Goal: Task Accomplishment & Management: Complete application form

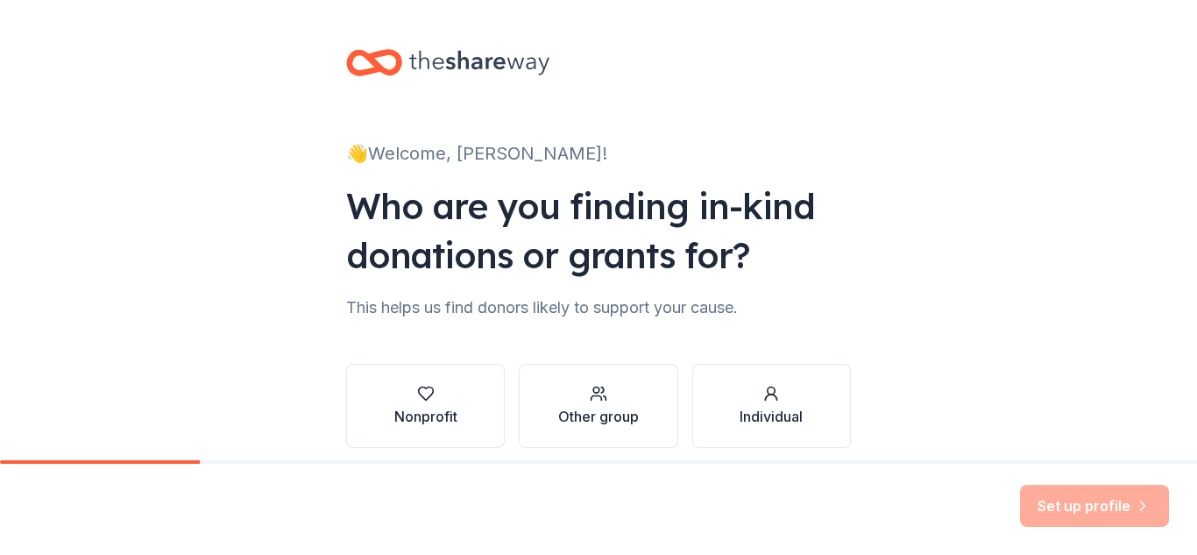
scroll to position [72, 0]
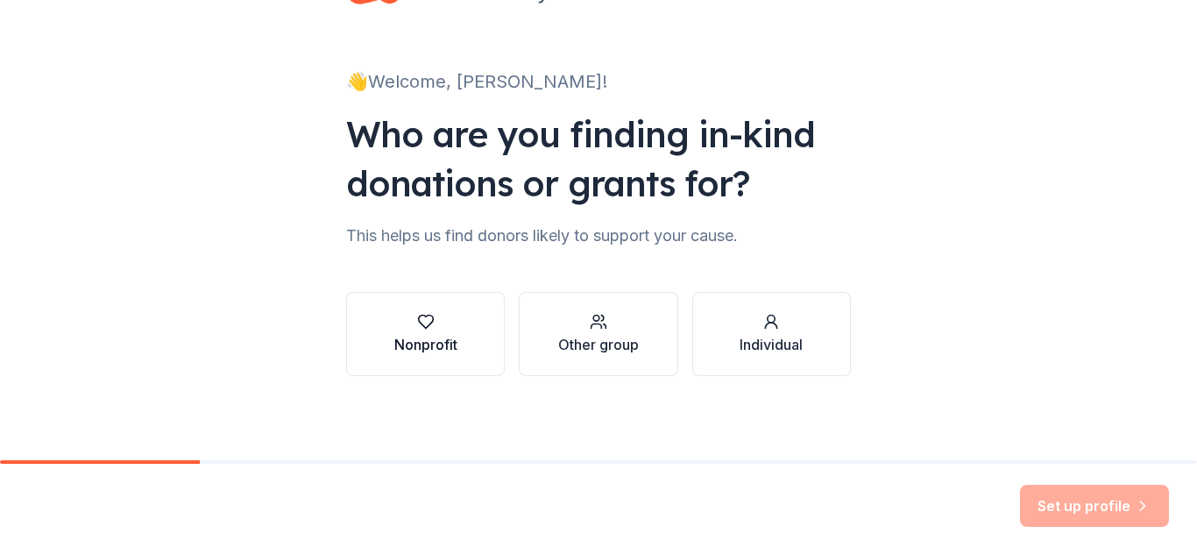
click at [458, 362] on button "Nonprofit" at bounding box center [425, 334] width 159 height 84
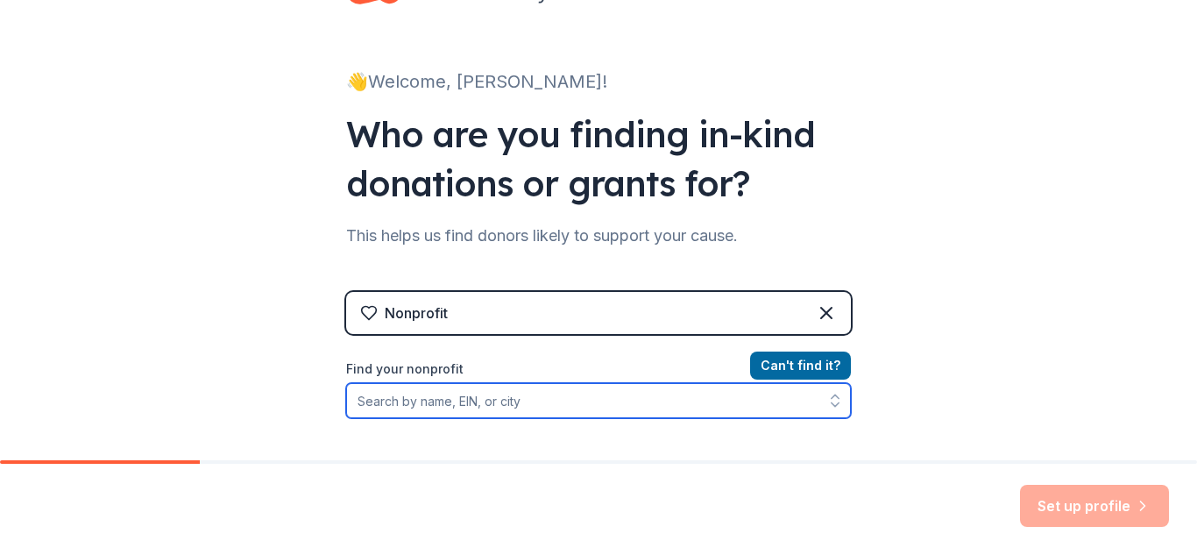
click at [486, 408] on input "Find your nonprofit" at bounding box center [598, 400] width 505 height 35
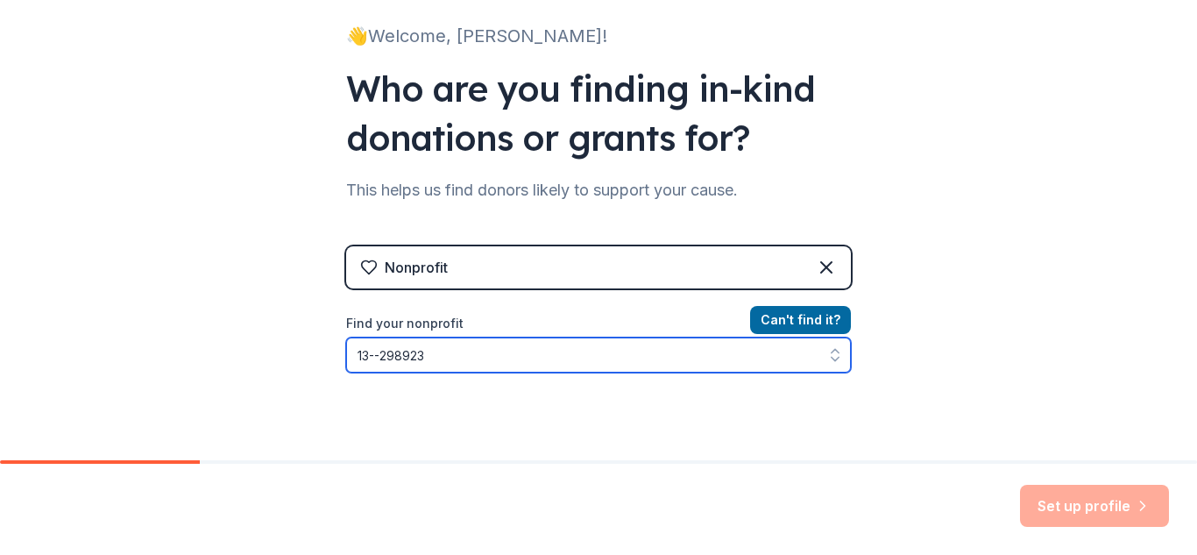
type input "13--2989233"
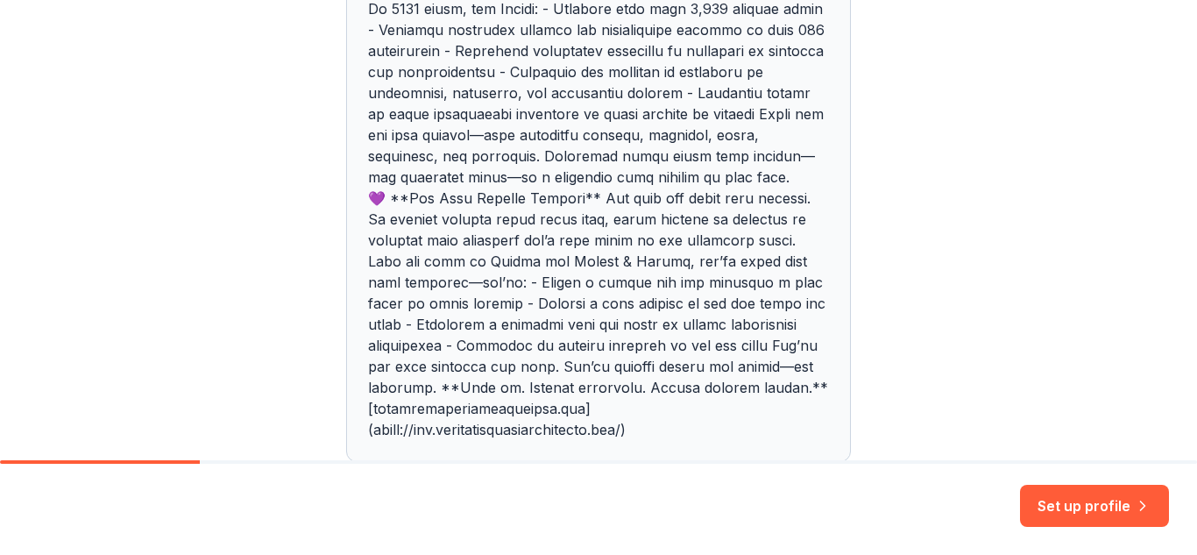
scroll to position [2389, 0]
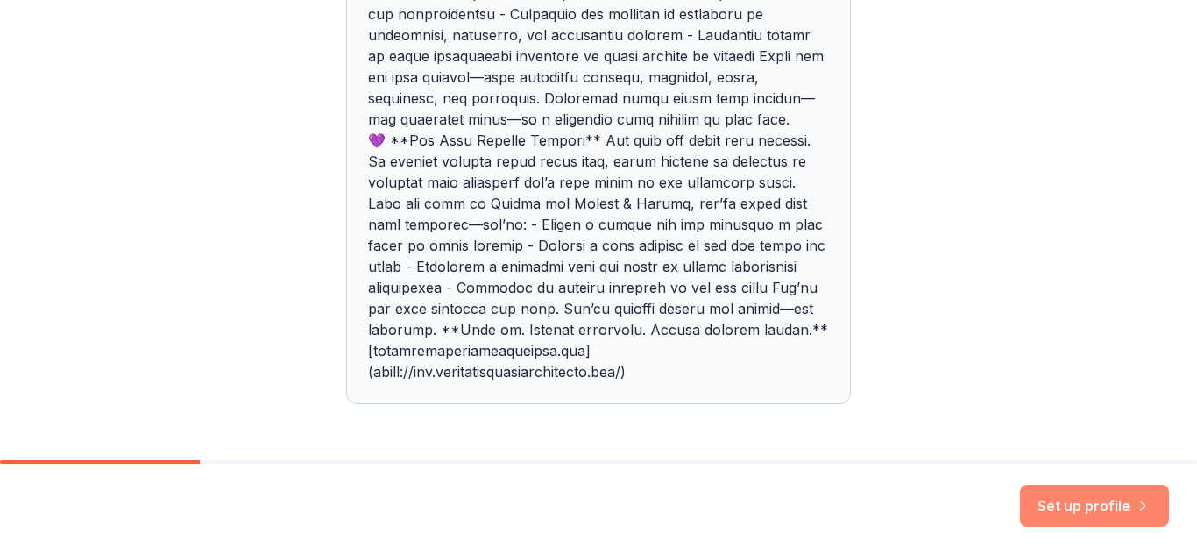
click at [1047, 489] on button "Set up profile" at bounding box center [1094, 506] width 149 height 42
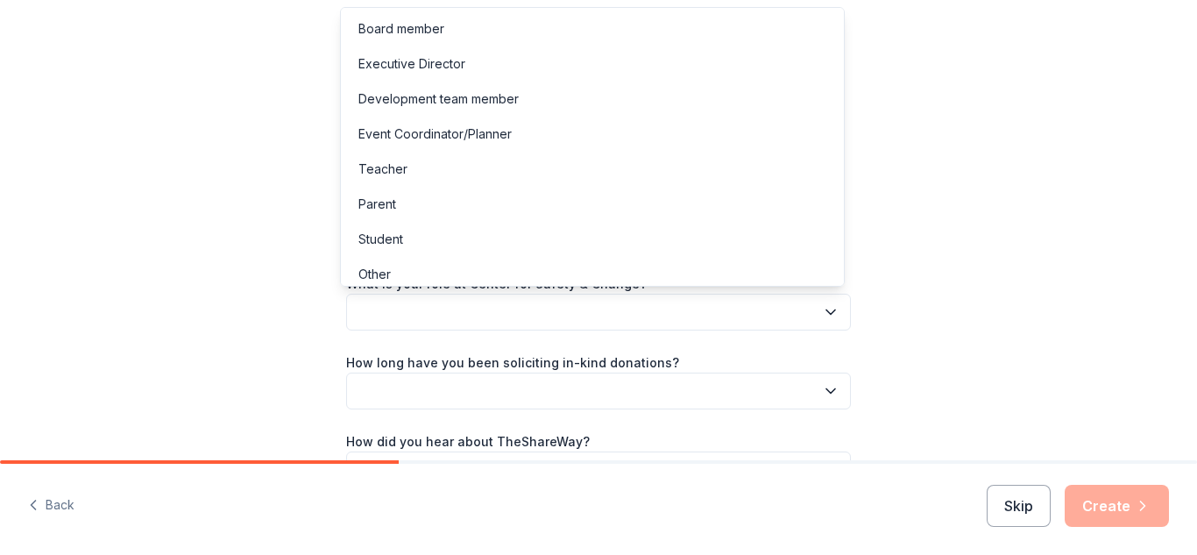
click at [758, 310] on button "button" at bounding box center [598, 312] width 505 height 37
click at [593, 281] on div "Other" at bounding box center [592, 274] width 496 height 35
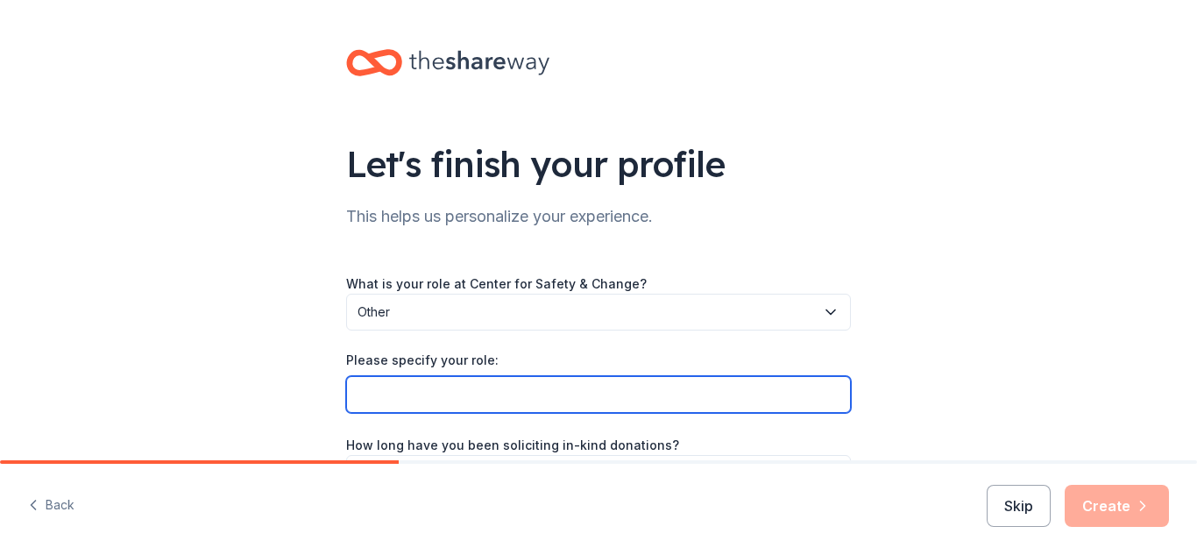
click at [584, 399] on input "Please specify your role:" at bounding box center [598, 394] width 505 height 37
type input "Volunteer"
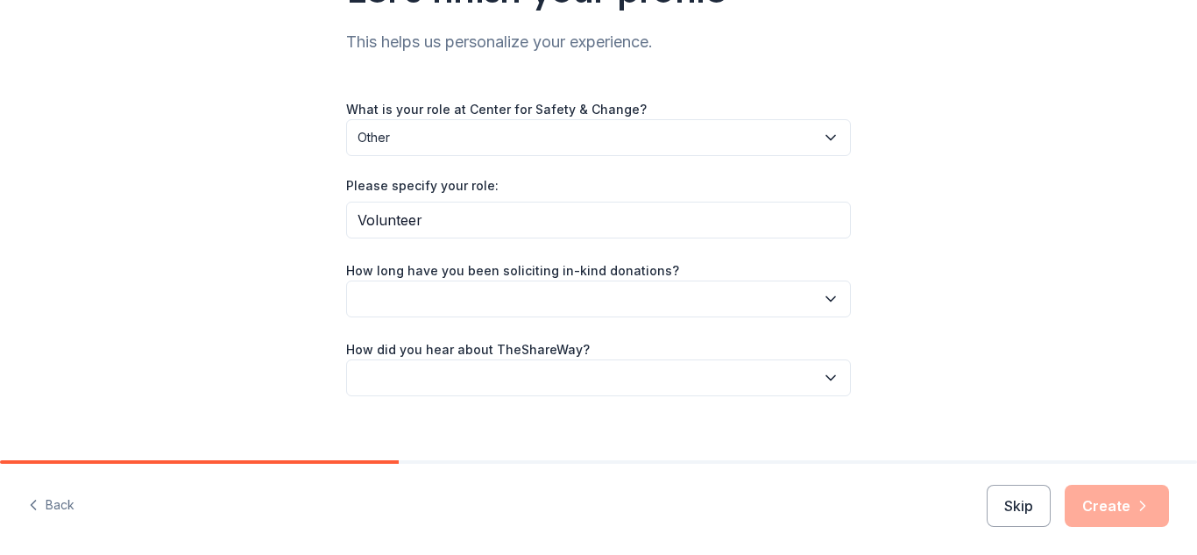
scroll to position [175, 0]
click at [595, 282] on button "button" at bounding box center [598, 298] width 505 height 37
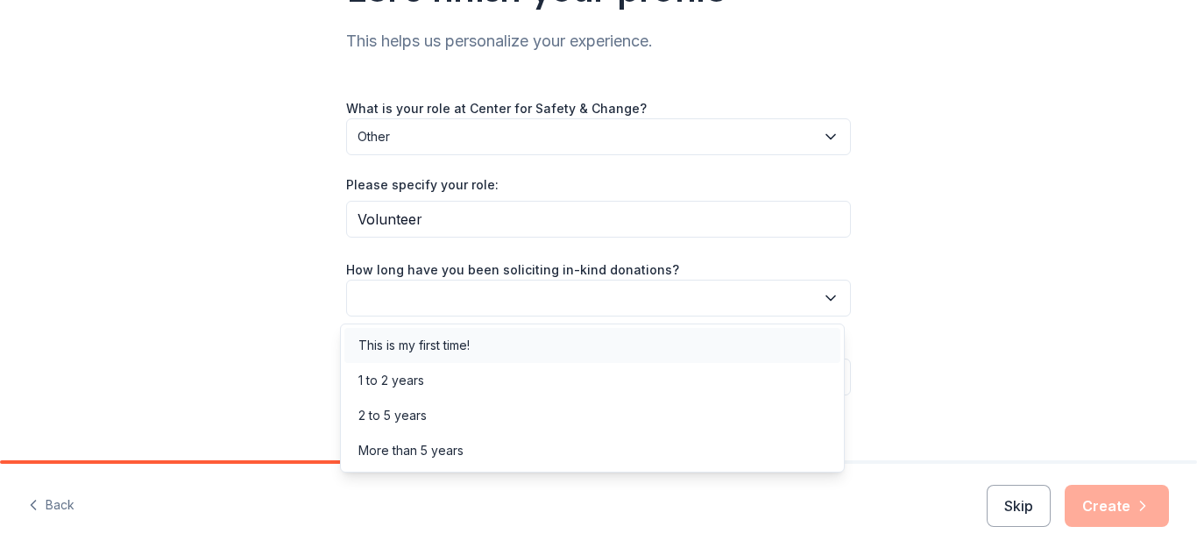
click at [534, 356] on div "This is my first time!" at bounding box center [592, 345] width 496 height 35
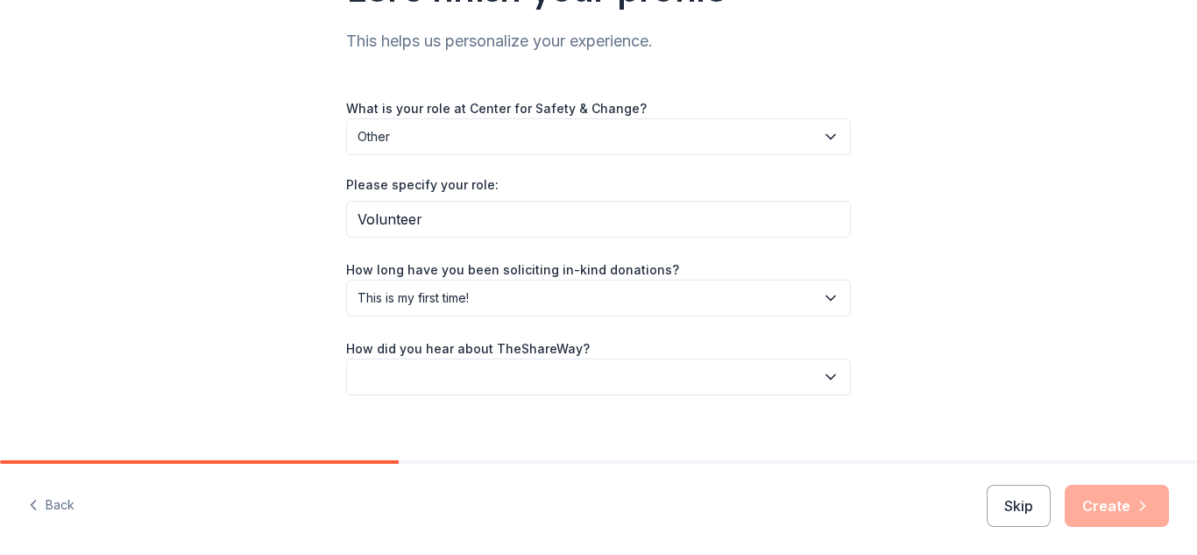
click at [534, 372] on button "button" at bounding box center [598, 377] width 505 height 37
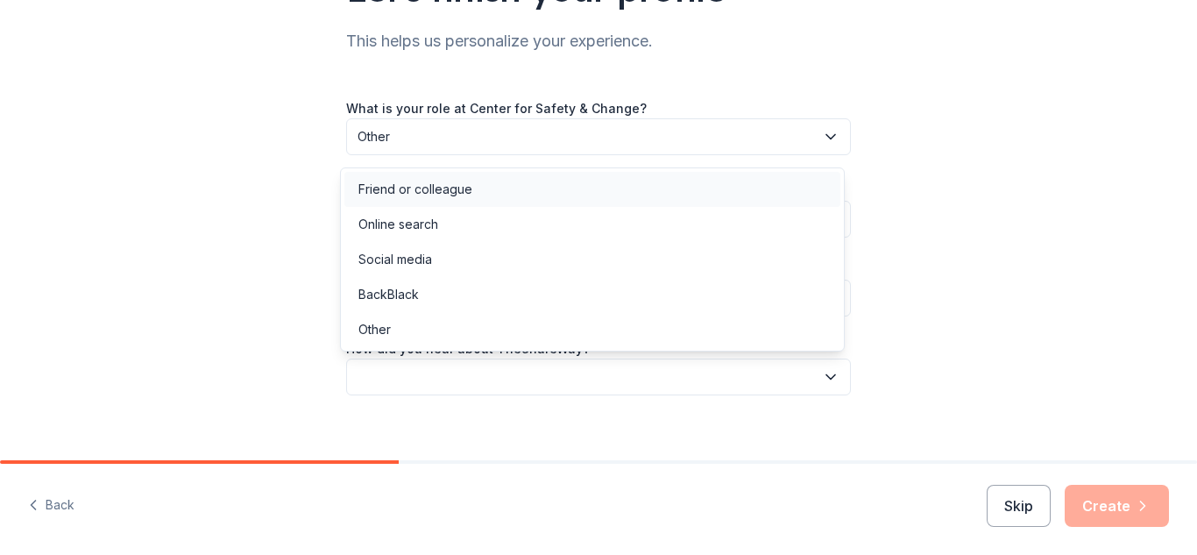
click at [536, 188] on div "Friend or colleague" at bounding box center [592, 189] width 496 height 35
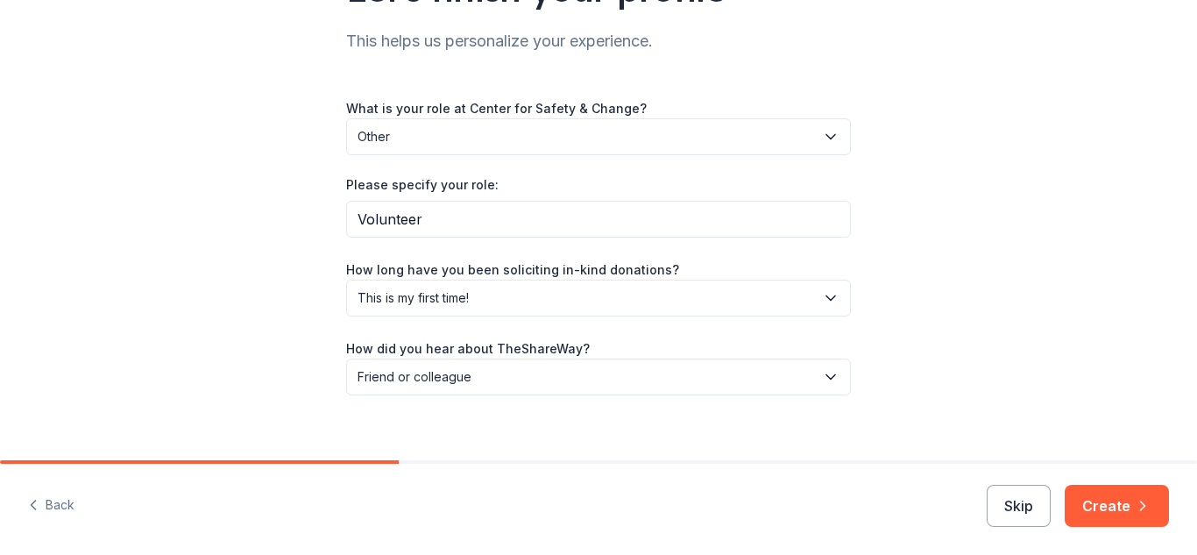
scroll to position [195, 0]
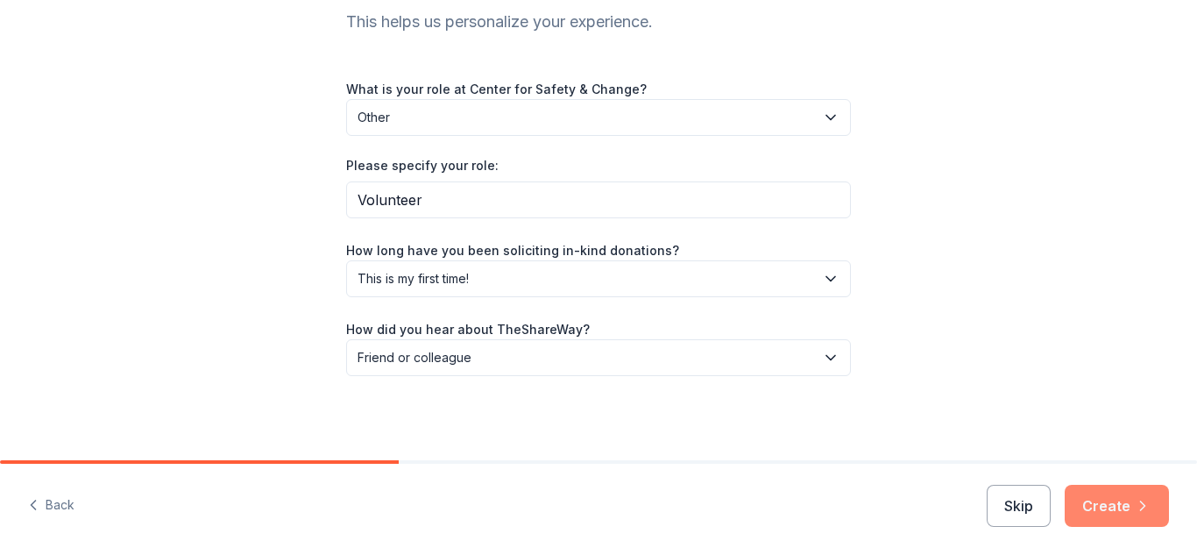
click at [1151, 512] on icon "button" at bounding box center [1143, 506] width 18 height 18
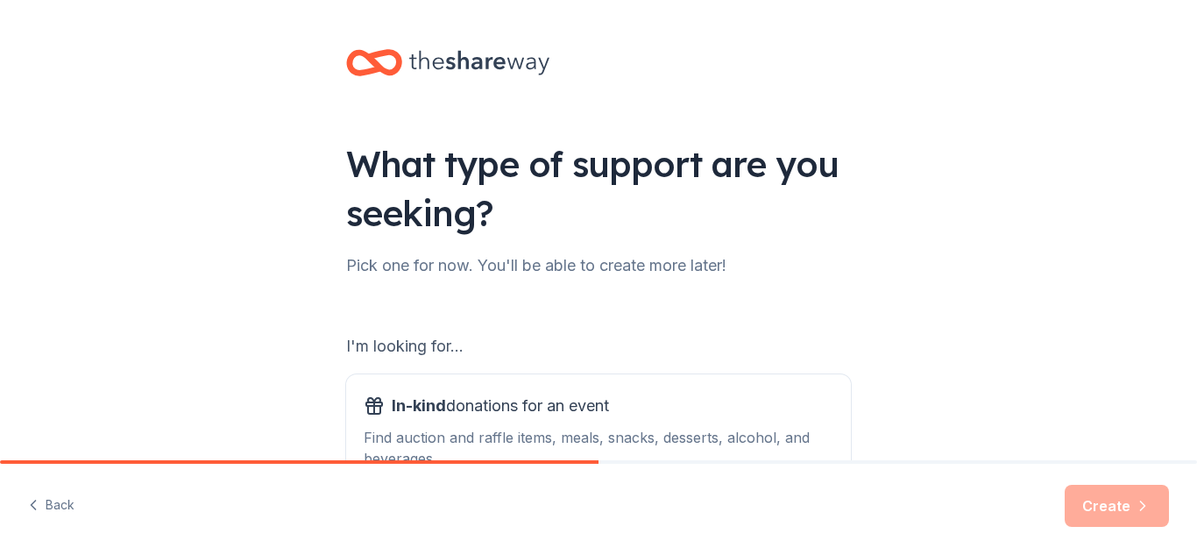
scroll to position [247, 0]
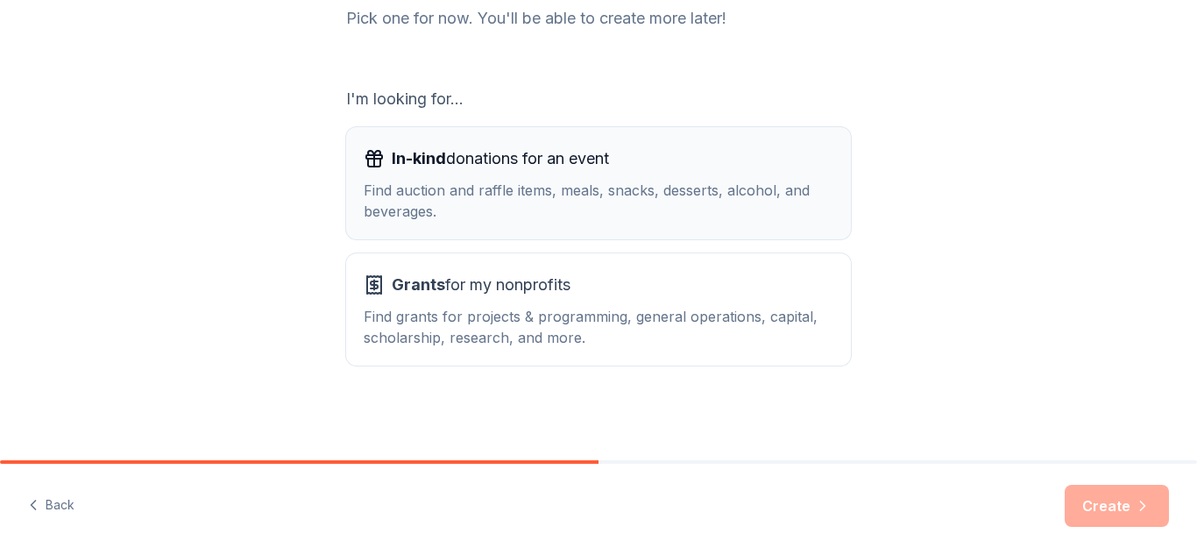
click at [687, 213] on div "Find auction and raffle items, meals, snacks, desserts, alcohol, and beverages." at bounding box center [599, 201] width 470 height 42
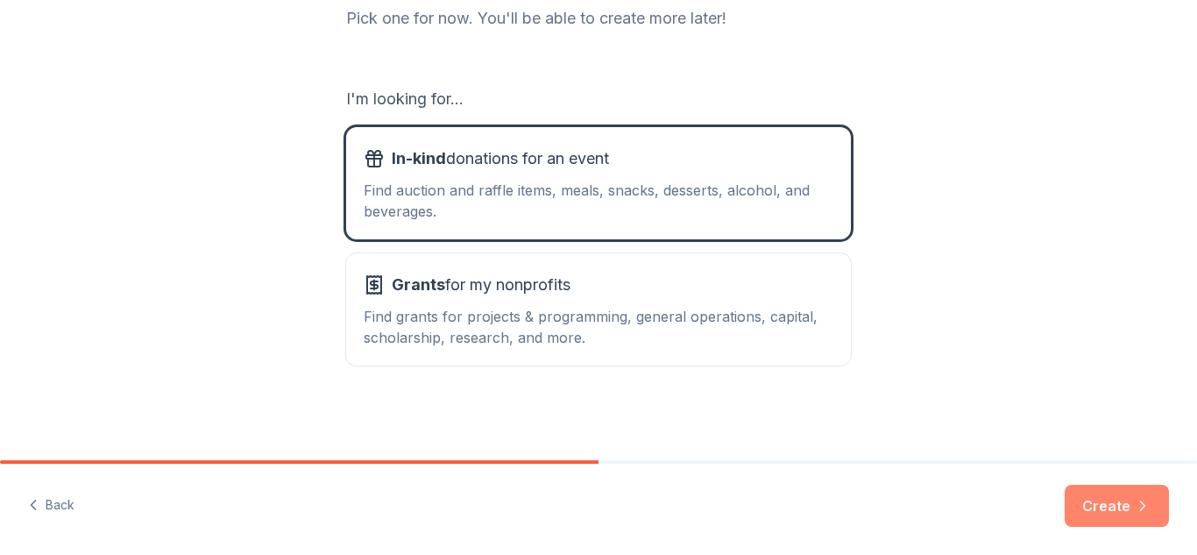
click at [1090, 498] on button "Create" at bounding box center [1117, 506] width 104 height 42
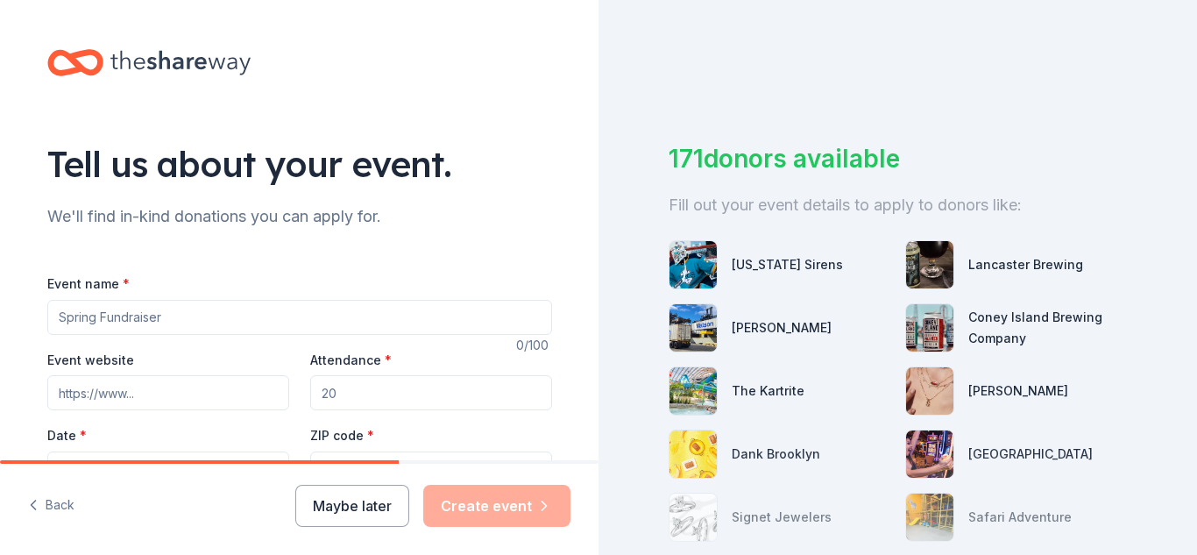
click at [398, 314] on input "Event name *" at bounding box center [299, 317] width 505 height 35
drag, startPoint x: 398, startPoint y: 314, endPoint x: 459, endPoint y: -34, distance: 353.4
click at [459, 0] on html "Tell us about your event. We'll find in-kind donations you can apply for. Event…" at bounding box center [598, 277] width 1197 height 555
type input "Designer Bingo"
click at [69, 384] on input "Event website" at bounding box center [168, 392] width 242 height 35
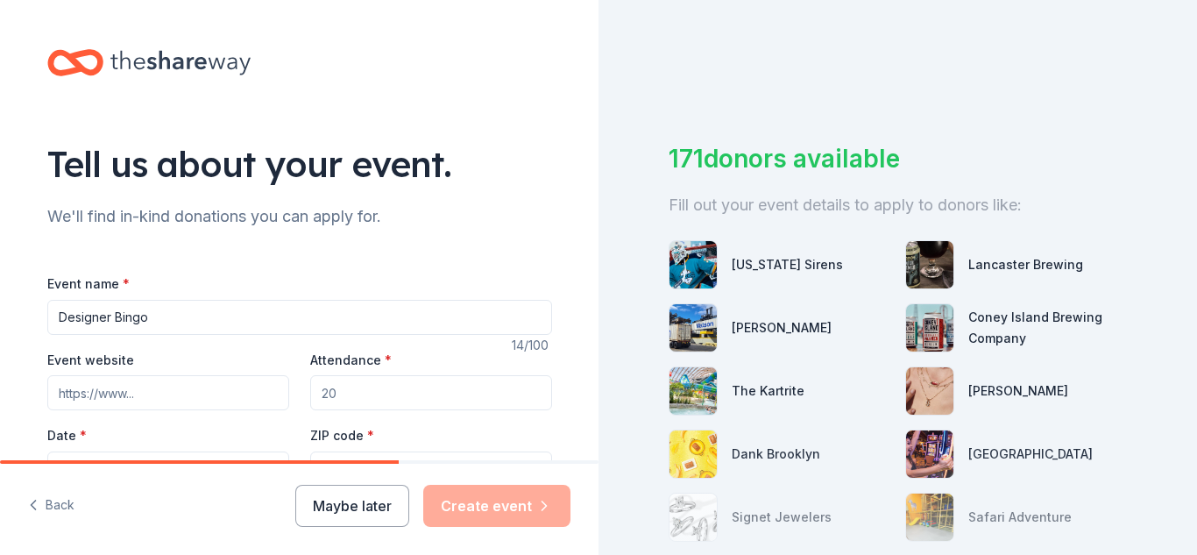
paste input "[URL][DOMAIN_NAME]"
type input "[URL][DOMAIN_NAME]"
click at [373, 399] on input "Attendance *" at bounding box center [431, 392] width 242 height 35
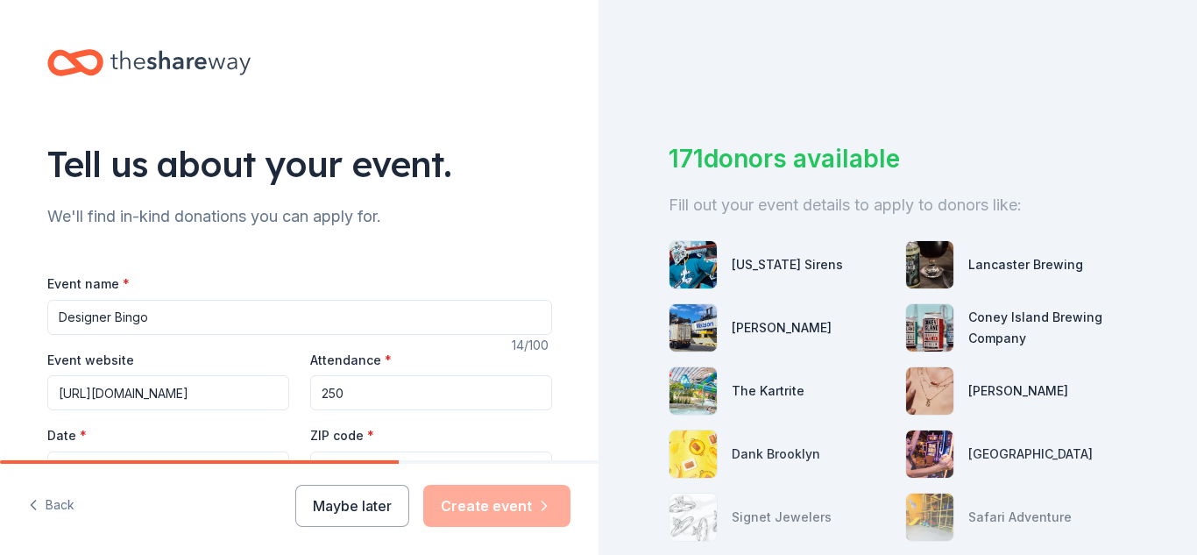
type input "250"
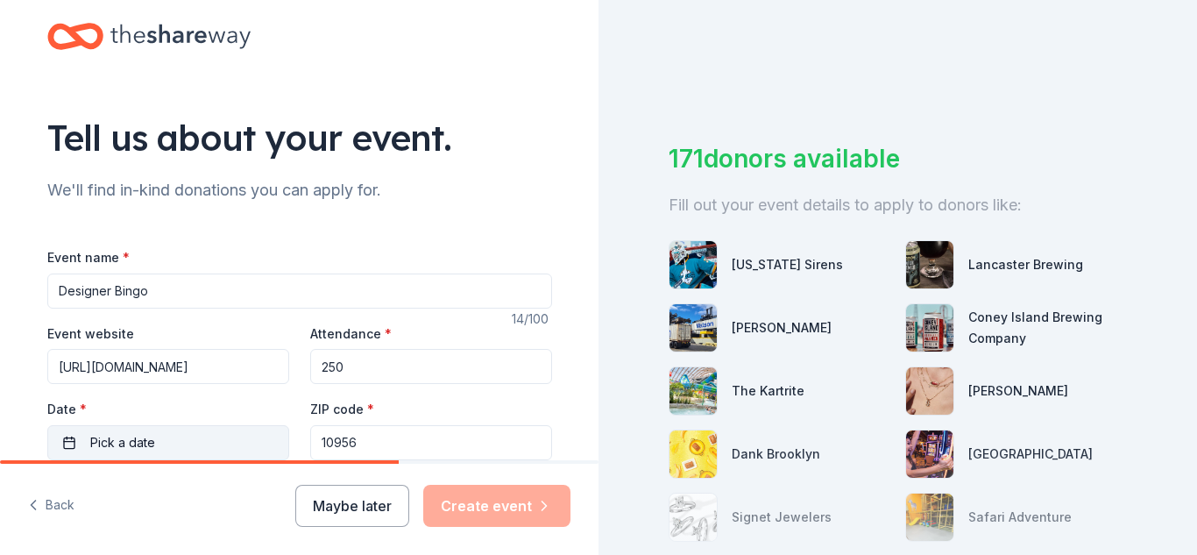
click at [209, 438] on button "Pick a date" at bounding box center [168, 442] width 242 height 35
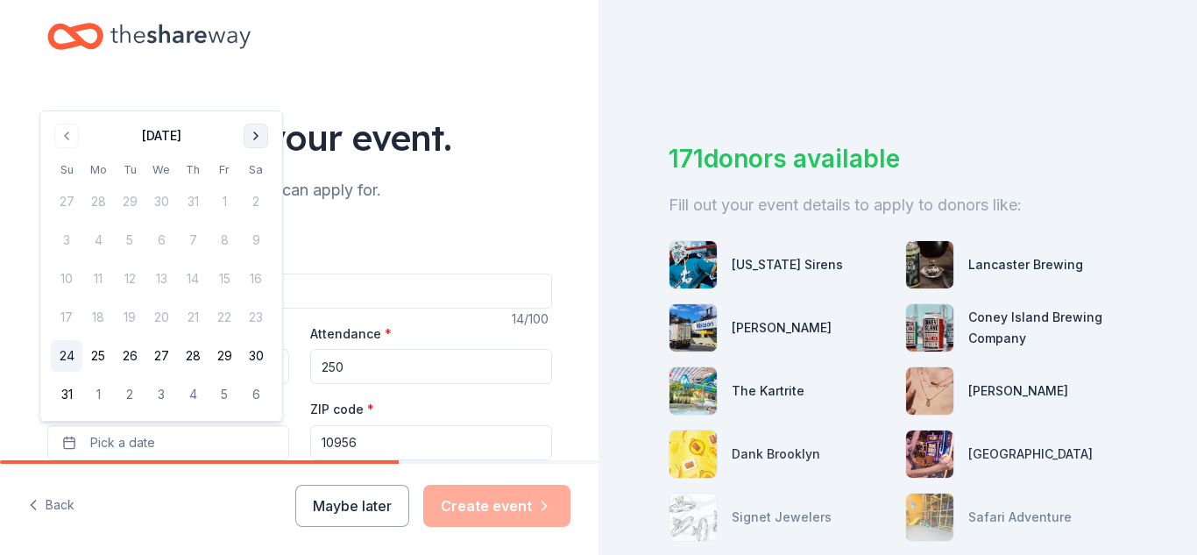
click at [253, 142] on button "Go to next month" at bounding box center [256, 136] width 25 height 25
click at [253, 142] on div "Tell us about your event." at bounding box center [299, 137] width 505 height 49
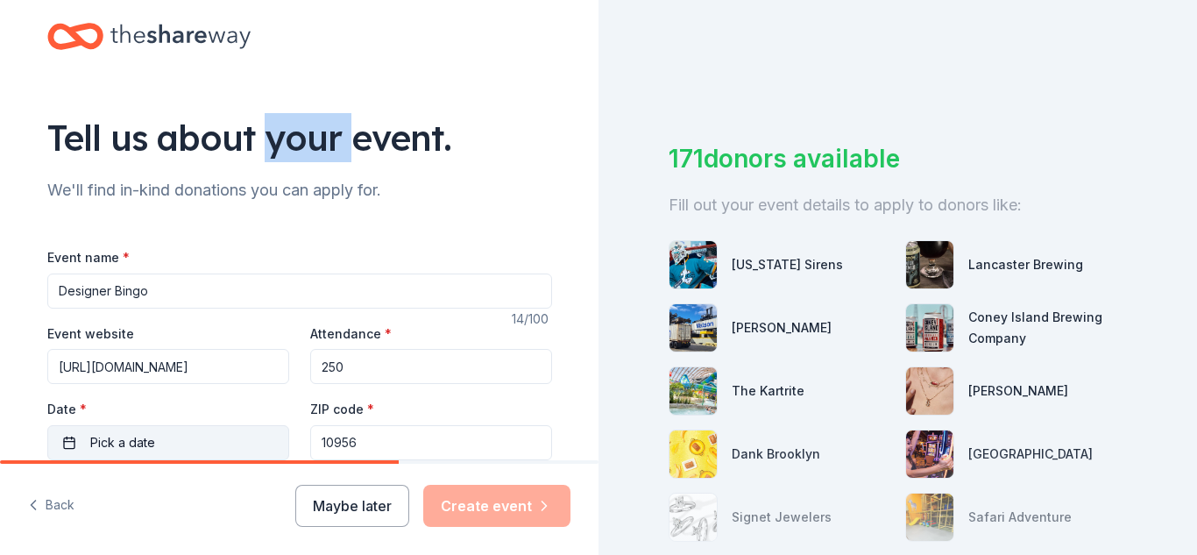
click at [146, 454] on button "Pick a date" at bounding box center [168, 442] width 242 height 35
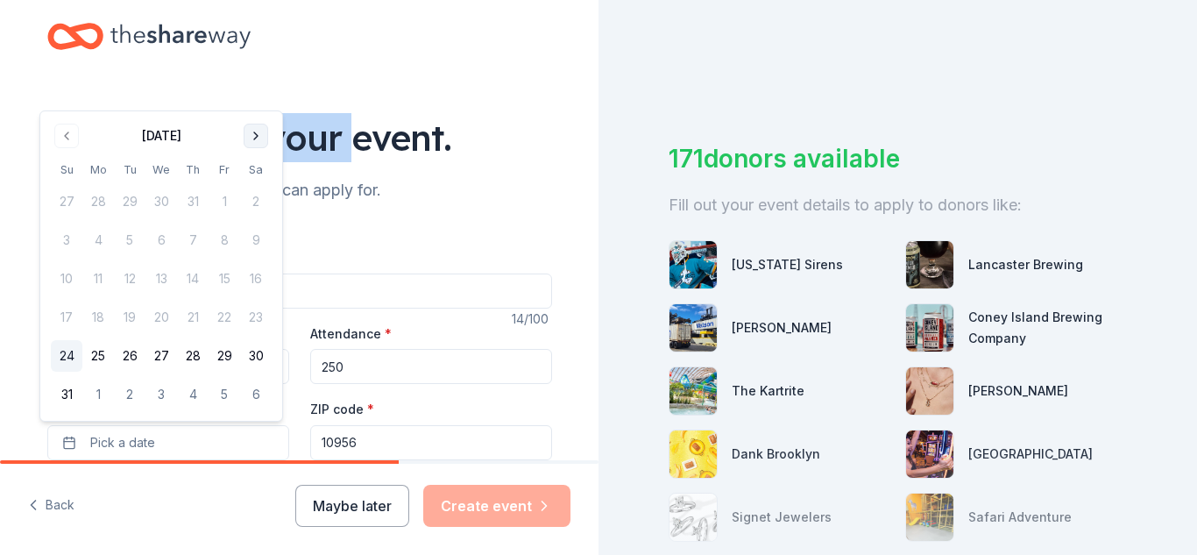
click at [250, 138] on button "Go to next month" at bounding box center [256, 136] width 25 height 25
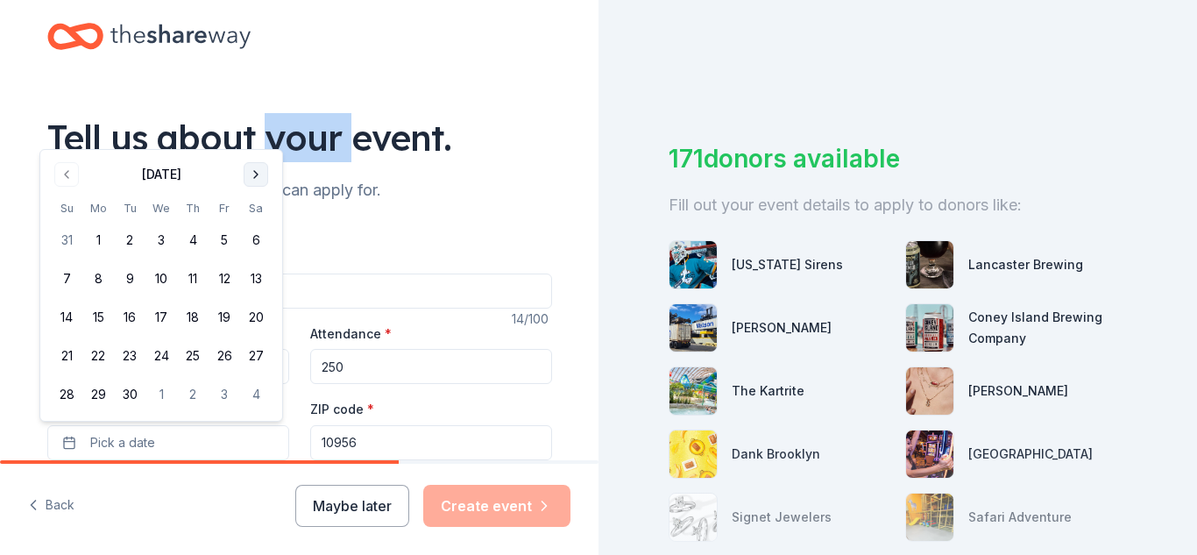
click at [258, 168] on button "Go to next month" at bounding box center [256, 174] width 25 height 25
click at [193, 281] on button "9" at bounding box center [193, 279] width 32 height 32
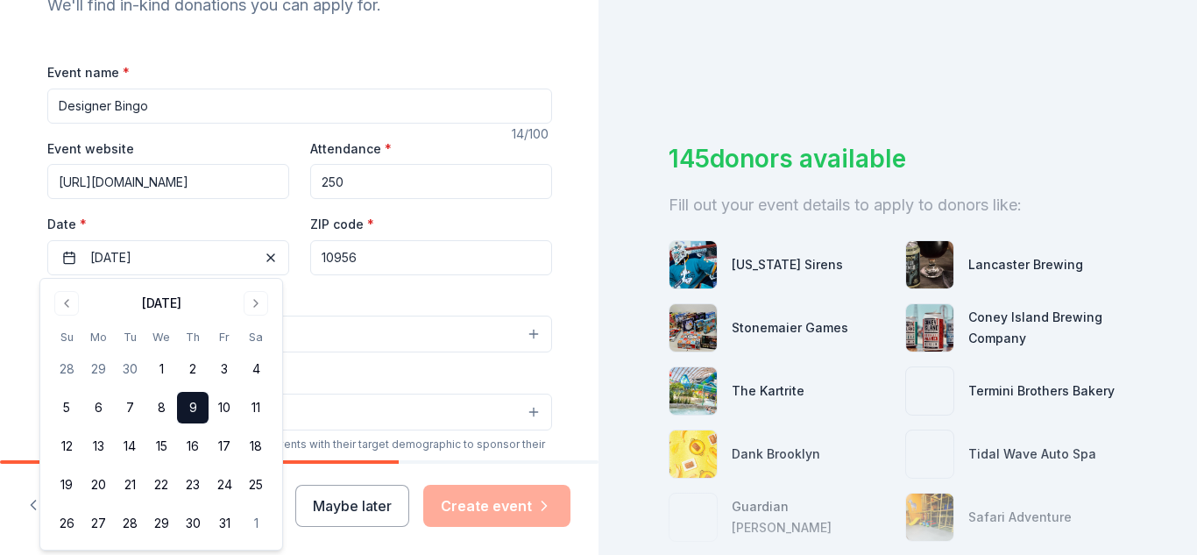
scroll to position [212, 0]
click at [185, 412] on button "9" at bounding box center [193, 408] width 32 height 32
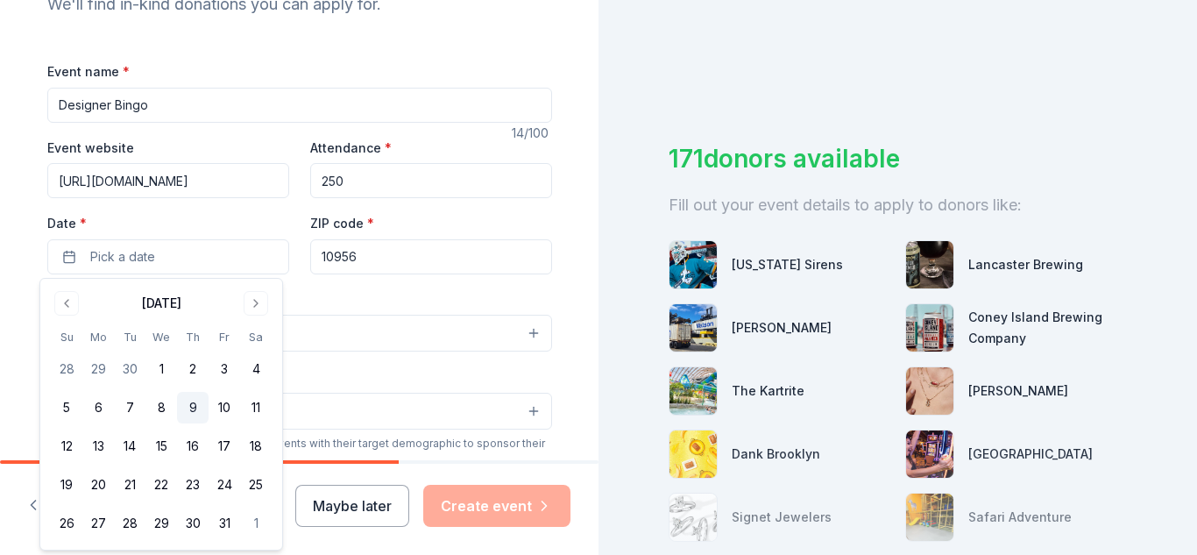
click at [188, 411] on button "9" at bounding box center [193, 408] width 32 height 32
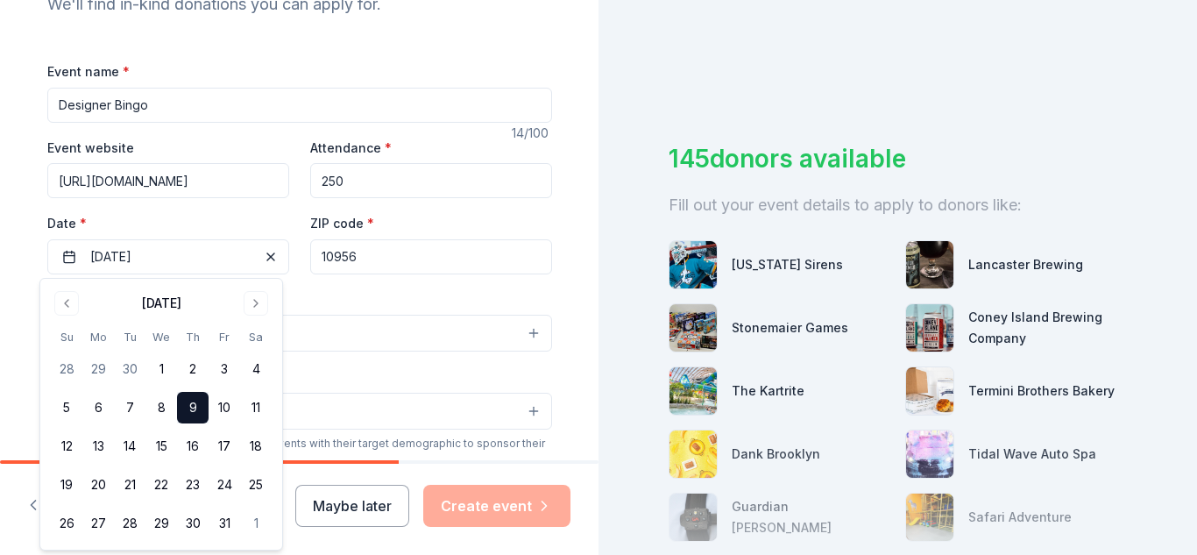
click at [376, 295] on div "Event type * Select" at bounding box center [299, 320] width 505 height 64
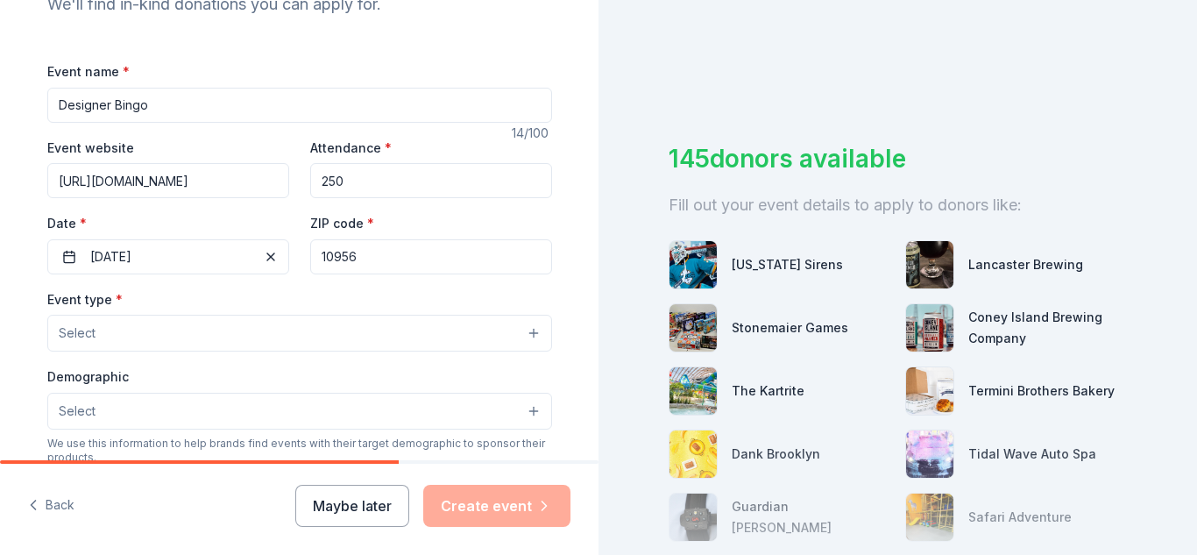
click at [364, 341] on button "Select" at bounding box center [299, 333] width 505 height 37
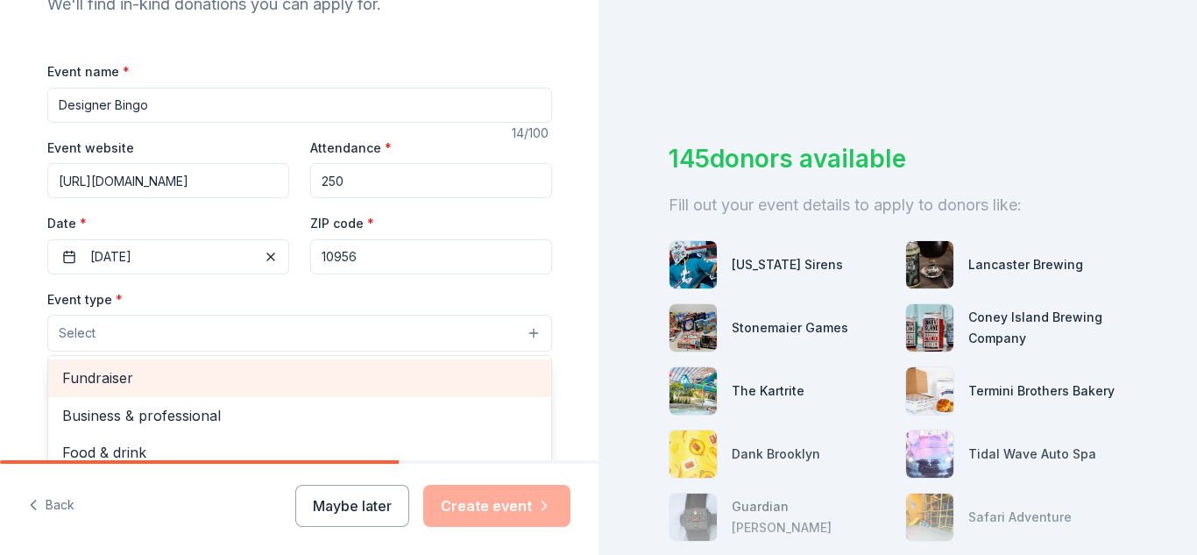
click at [358, 372] on span "Fundraiser" at bounding box center [299, 377] width 475 height 23
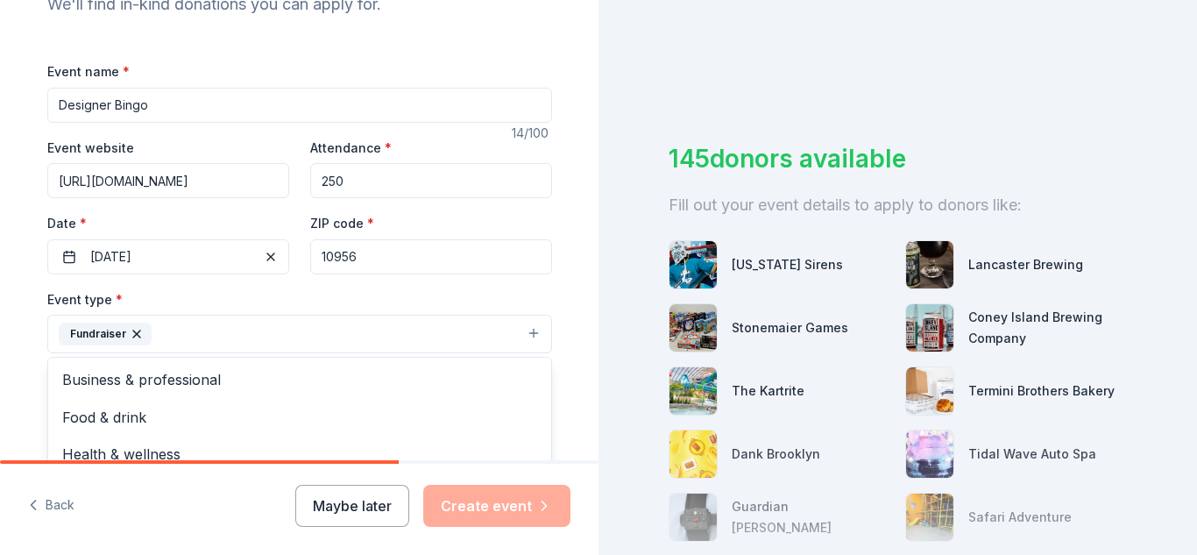
click at [532, 302] on div "Event type * Fundraiser Business & professional Food & drink Health & wellness …" at bounding box center [299, 321] width 505 height 66
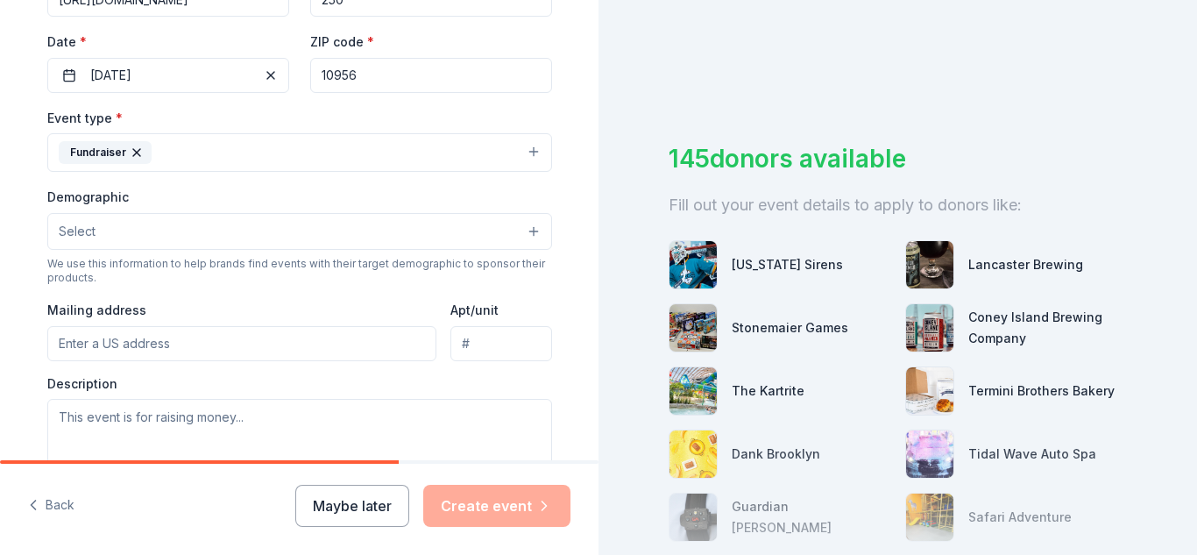
scroll to position [394, 0]
click at [486, 241] on button "Select" at bounding box center [299, 230] width 505 height 37
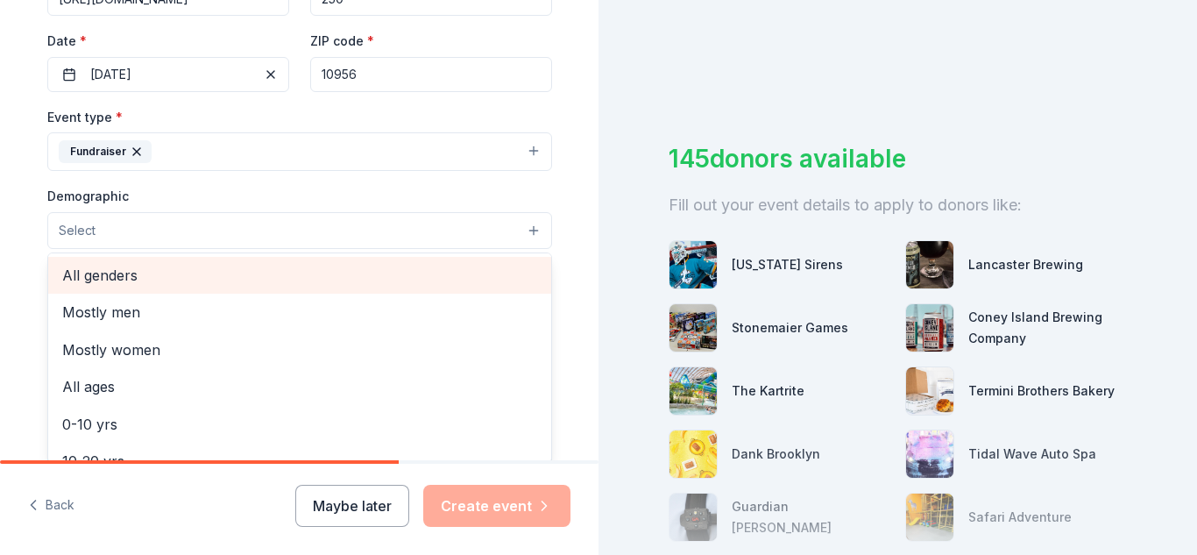
click at [466, 274] on span "All genders" at bounding box center [299, 275] width 475 height 23
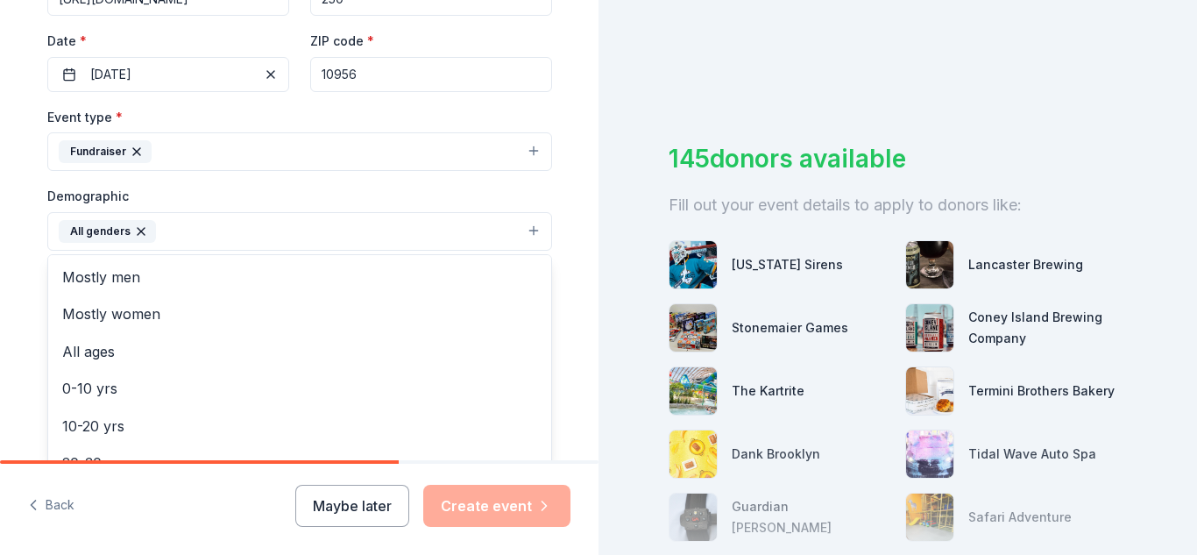
click at [579, 271] on div "Tell us about your event. We'll find in-kind donations you can apply for. Event…" at bounding box center [299, 191] width 599 height 1170
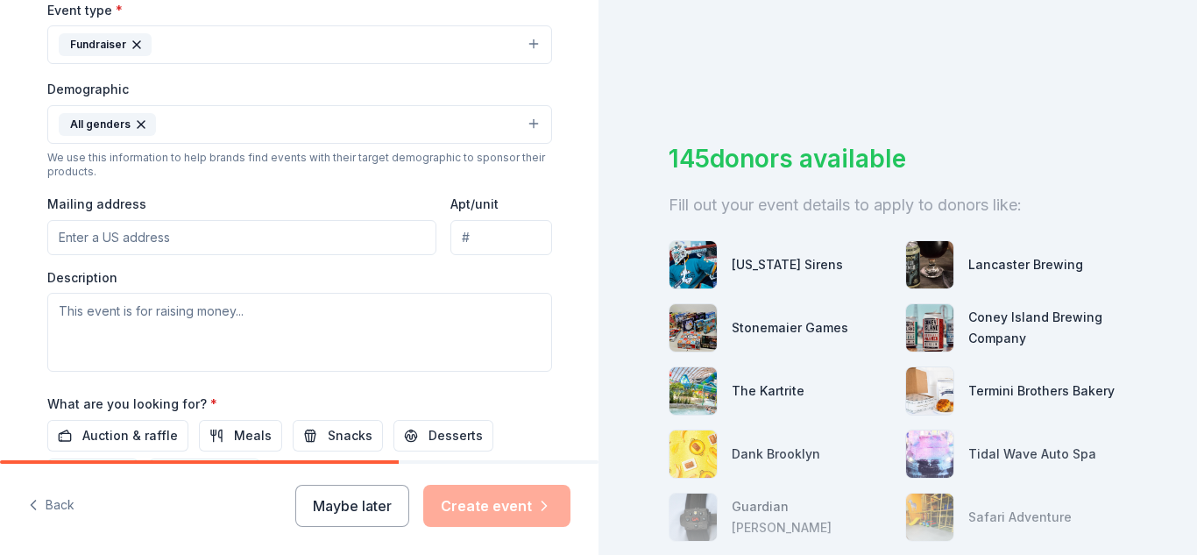
scroll to position [502, 0]
click at [323, 251] on input "Mailing address" at bounding box center [242, 236] width 390 height 35
type input "[STREET_ADDRESS]"
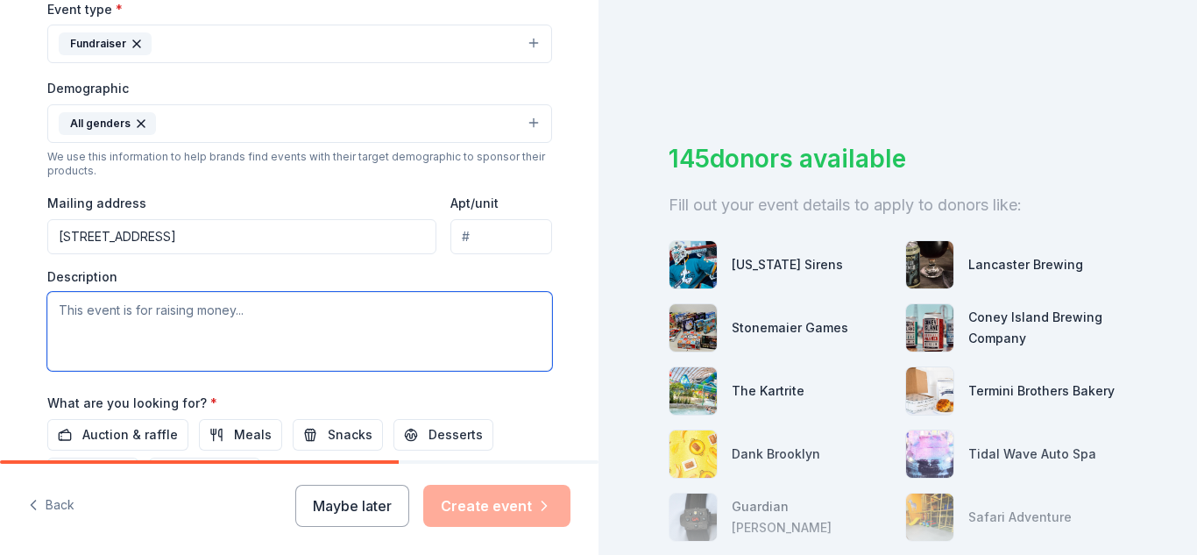
click at [302, 323] on textarea at bounding box center [299, 331] width 505 height 79
paste textarea "Proceeds from the event will go towards supporting victims, survivors and their…"
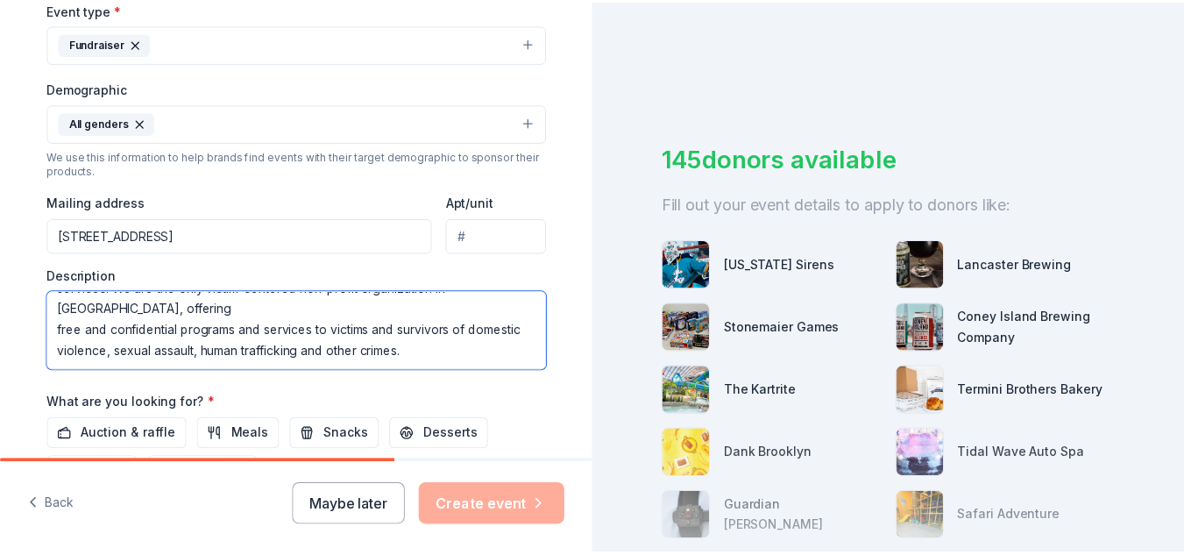
scroll to position [710, 0]
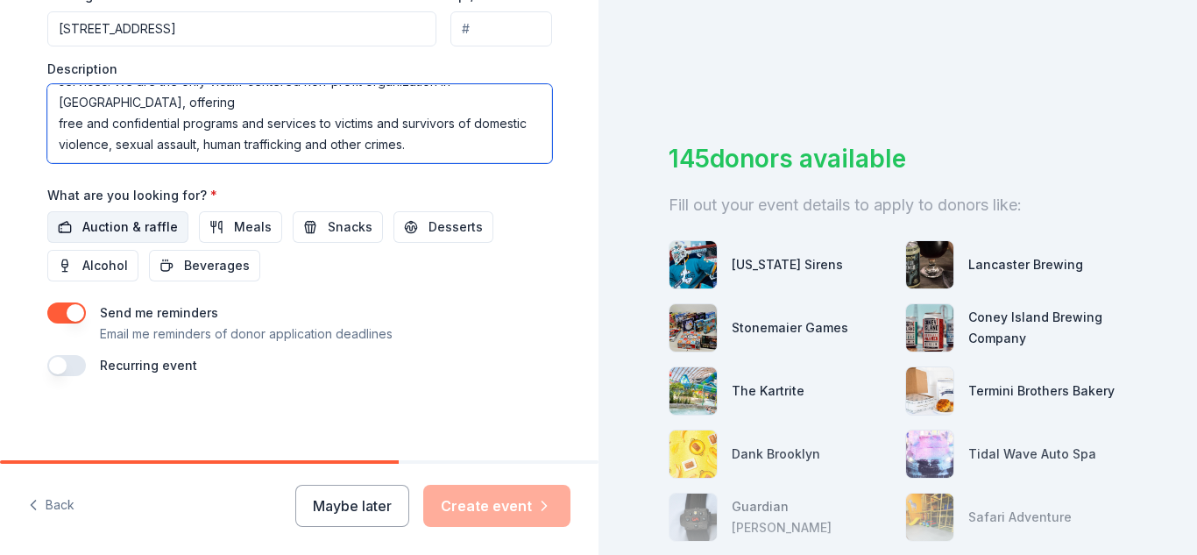
type textarea "Proceeds from the event will go towards supporting victims, survivors and their…"
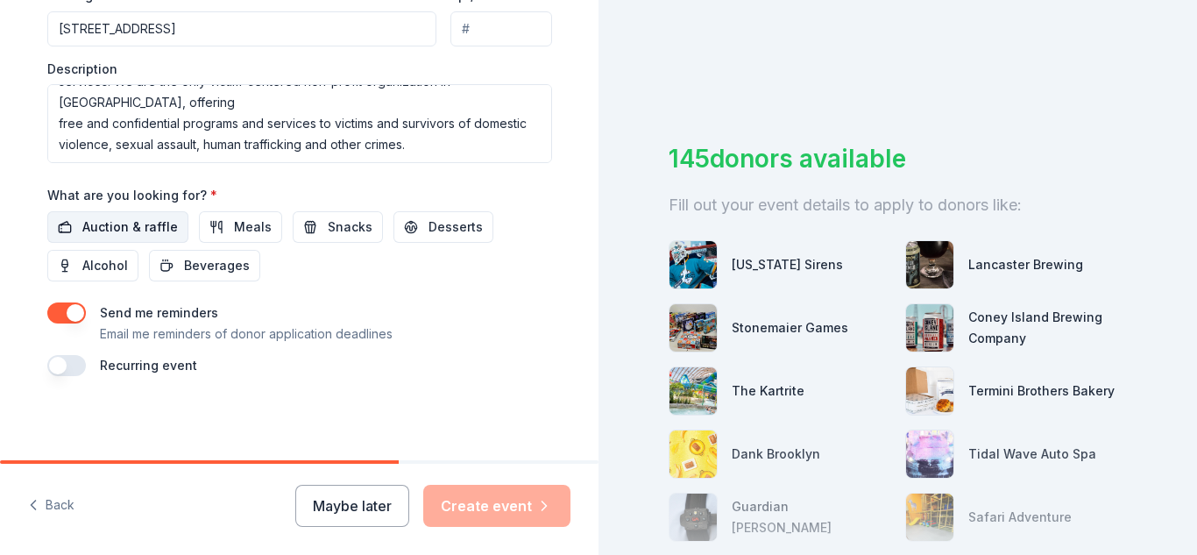
click at [151, 224] on span "Auction & raffle" at bounding box center [130, 227] width 96 height 21
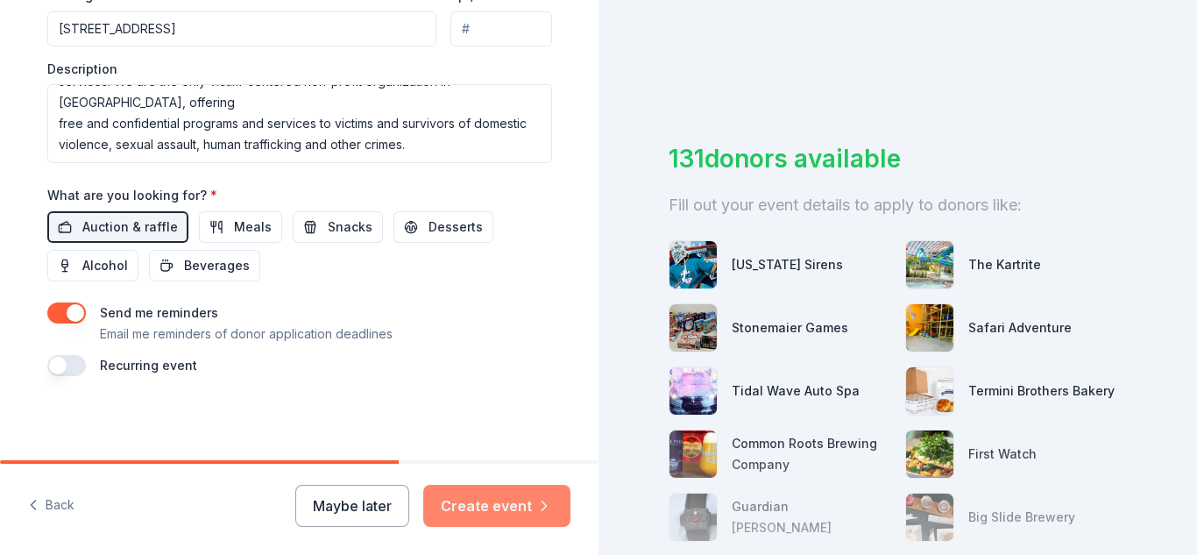
click at [472, 498] on button "Create event" at bounding box center [496, 506] width 147 height 42
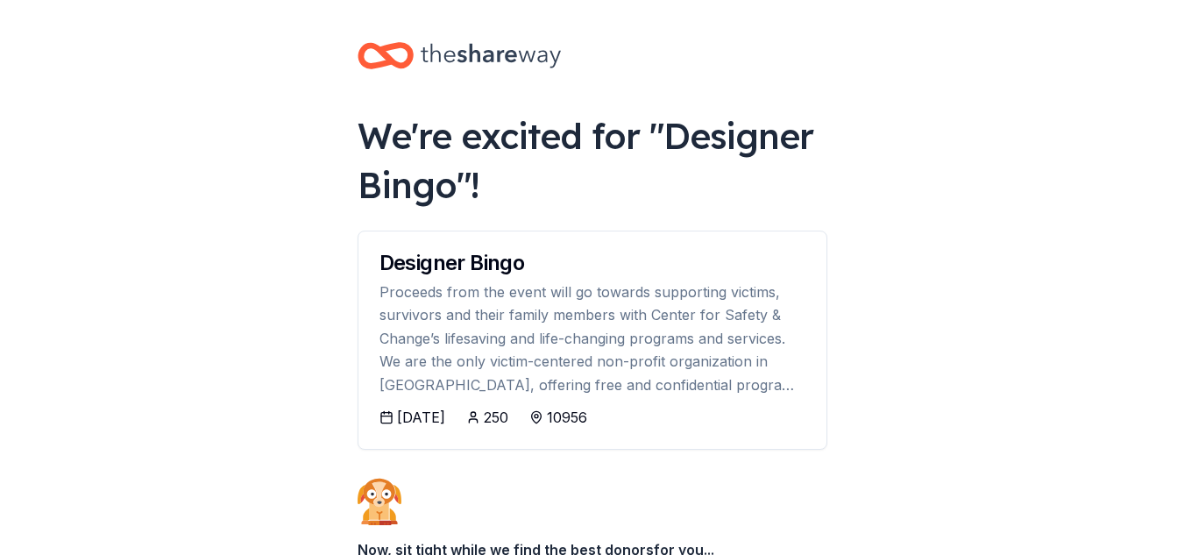
scroll to position [209, 0]
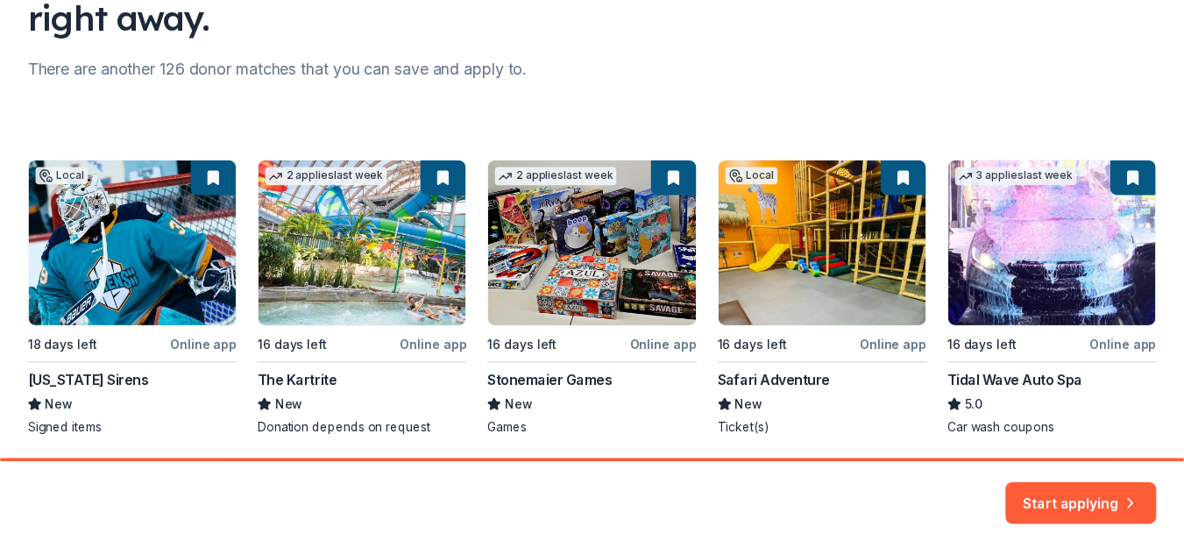
scroll to position [259, 0]
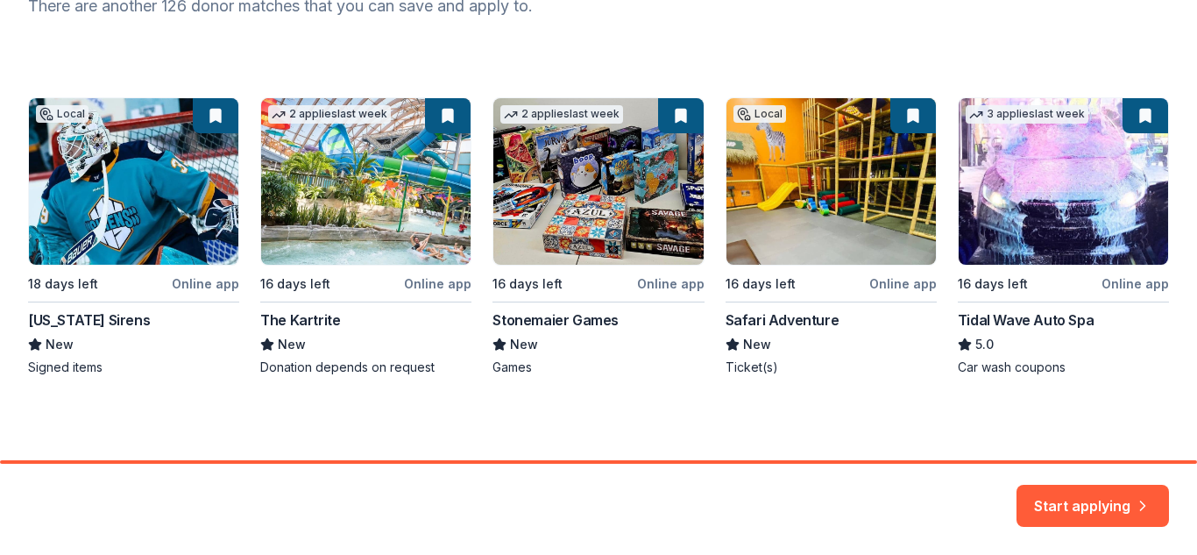
click at [413, 235] on div "Local 18 days left Online app [US_STATE] Sirens New Signed items 2 applies last…" at bounding box center [598, 236] width 1141 height 279
click at [311, 322] on div "Local 18 days left Online app [US_STATE] Sirens New Signed items 2 applies last…" at bounding box center [598, 236] width 1141 height 279
click at [1057, 489] on button "Start applying" at bounding box center [1093, 495] width 153 height 42
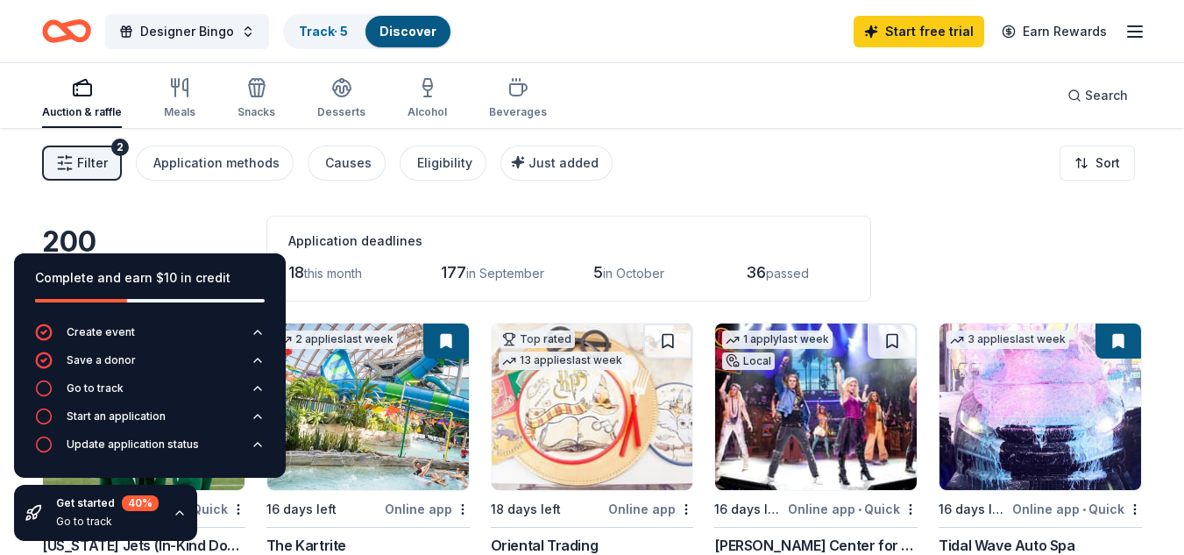
click at [922, 270] on div "200 results in [GEOGRAPHIC_DATA], [GEOGRAPHIC_DATA] Application deadlines 18 th…" at bounding box center [592, 259] width 1100 height 86
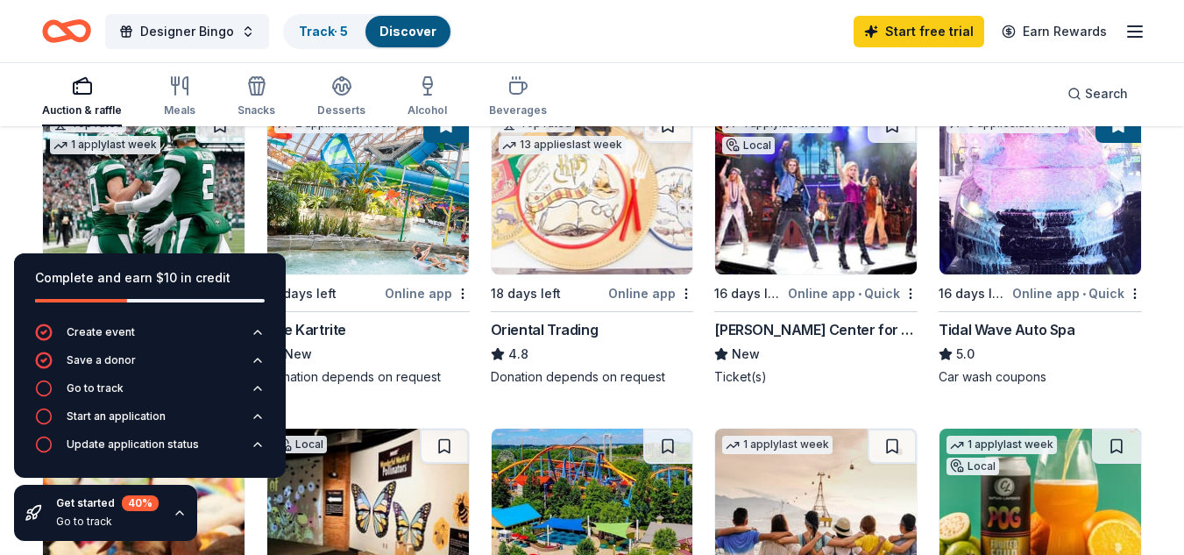
scroll to position [217, 0]
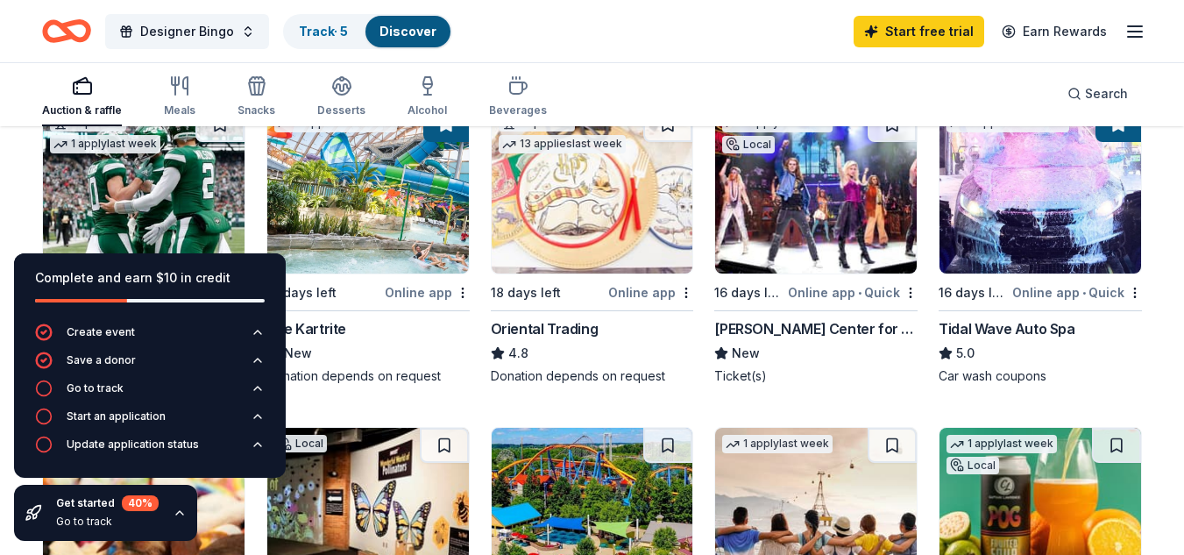
click at [397, 208] on img at bounding box center [368, 190] width 202 height 167
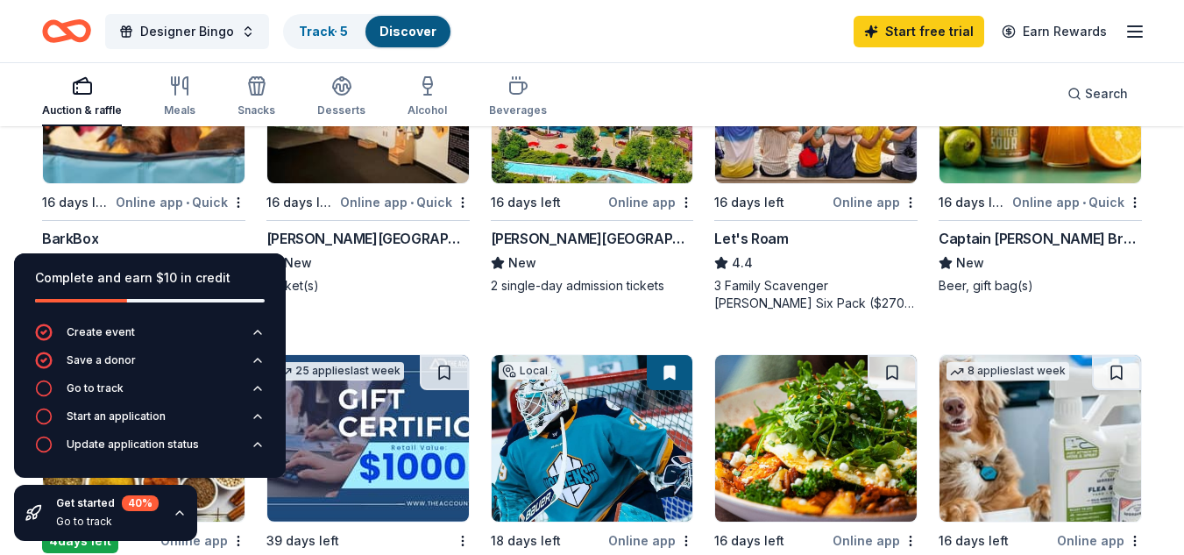
scroll to position [628, 0]
click at [566, 167] on img at bounding box center [593, 100] width 202 height 167
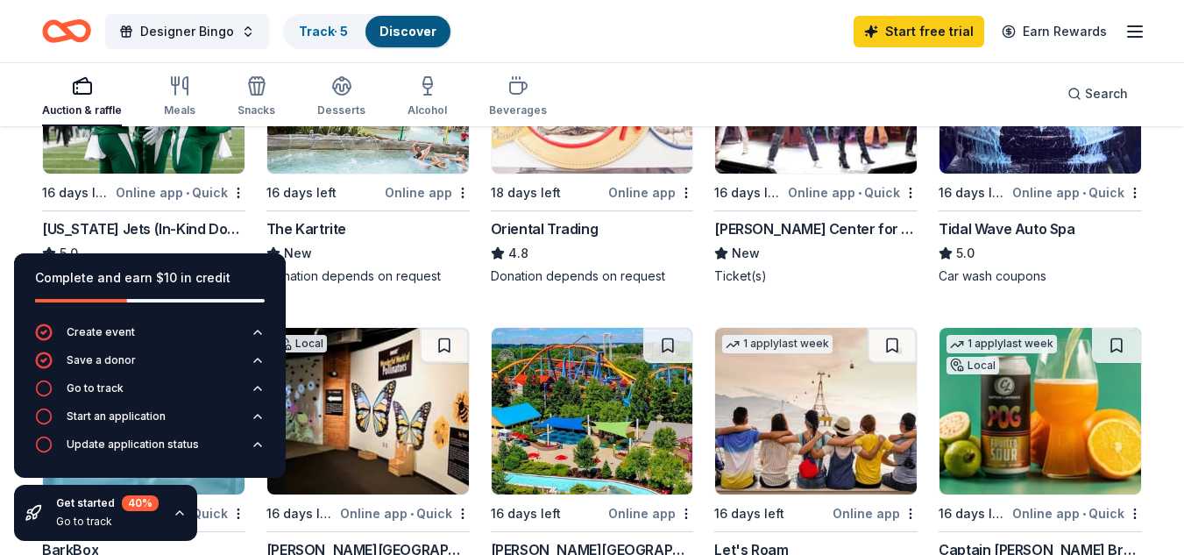
scroll to position [318, 0]
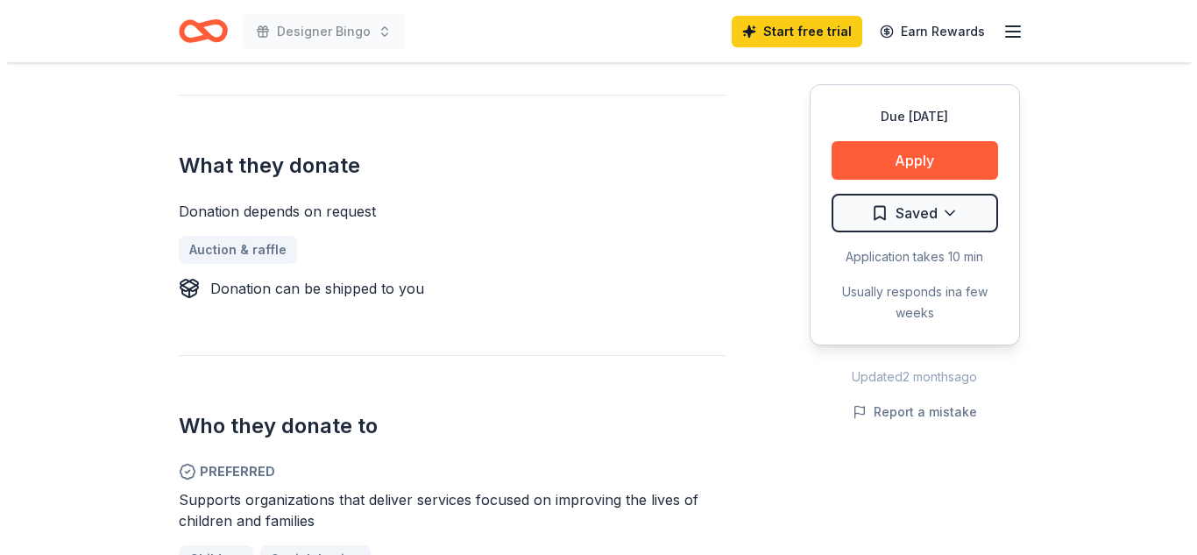
scroll to position [699, 0]
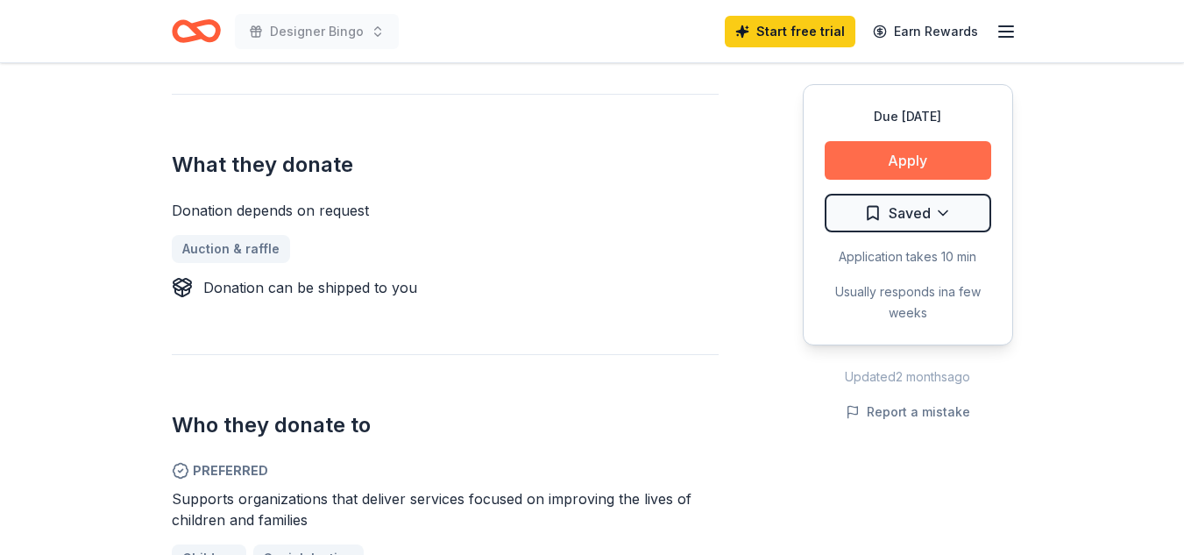
click at [867, 158] on button "Apply" at bounding box center [908, 160] width 167 height 39
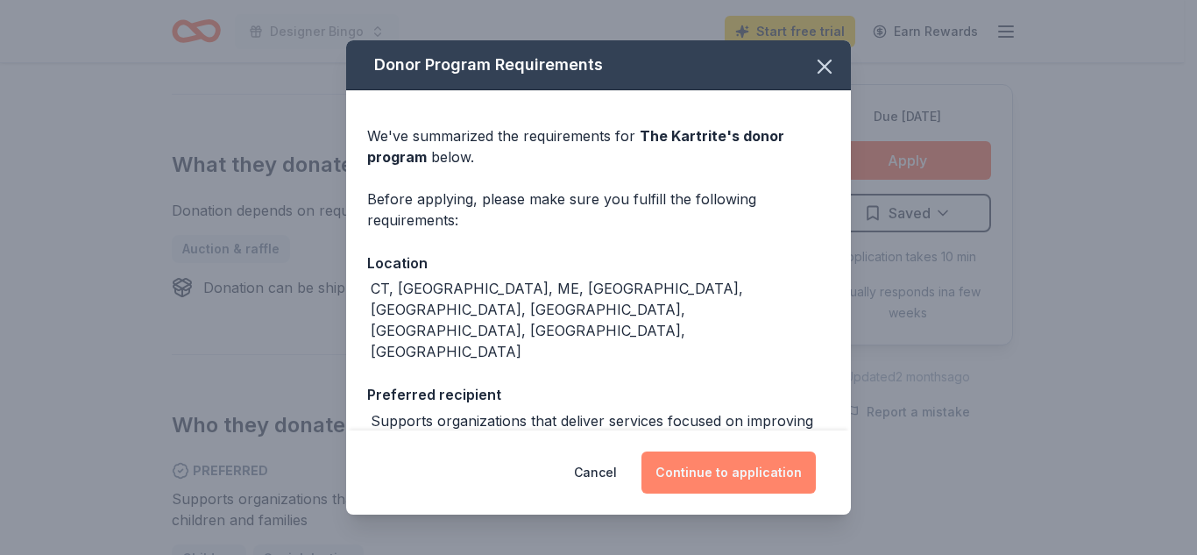
click at [694, 467] on button "Continue to application" at bounding box center [729, 472] width 174 height 42
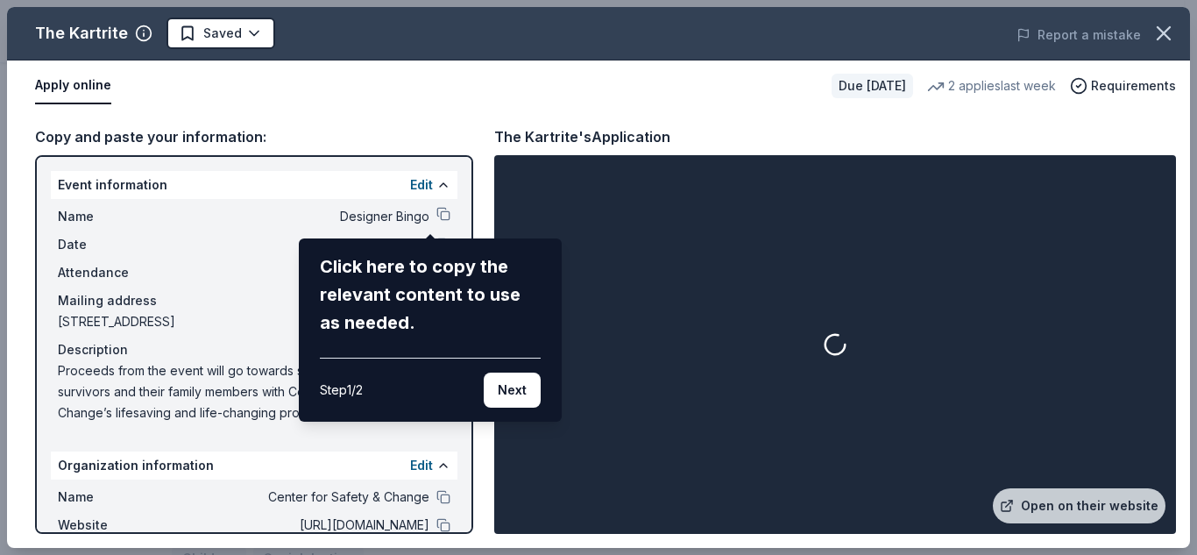
drag, startPoint x: 694, startPoint y: 467, endPoint x: 644, endPoint y: 415, distance: 71.9
click at [644, 415] on div "The Kartrite Saved Report a mistake Apply online Due in 16 days 2 applies last …" at bounding box center [598, 277] width 1183 height 541
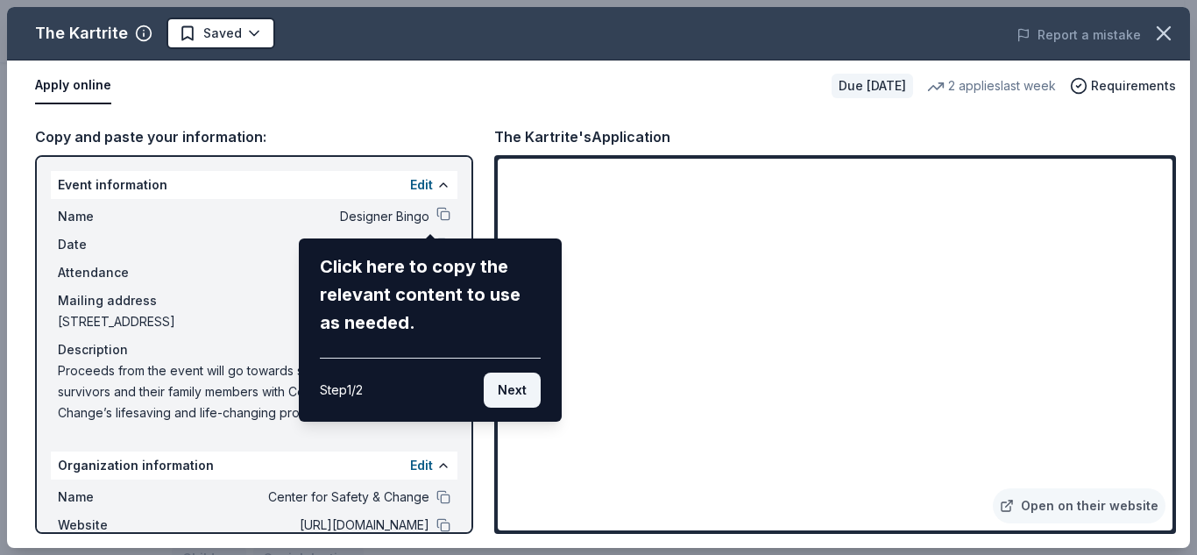
click at [529, 387] on button "Next" at bounding box center [512, 390] width 57 height 35
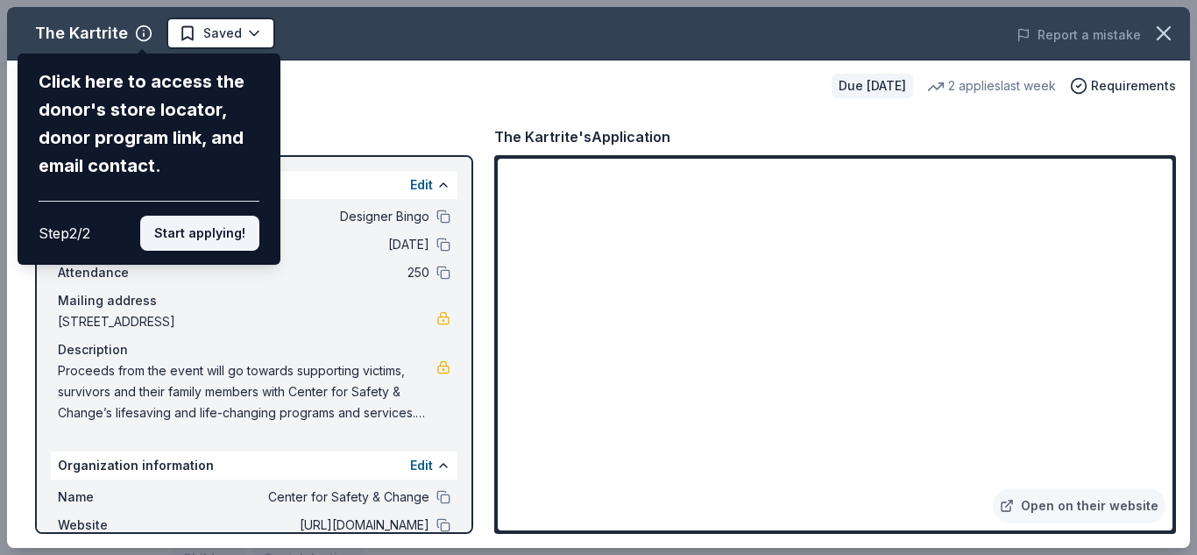
click at [202, 242] on button "Start applying!" at bounding box center [199, 233] width 119 height 35
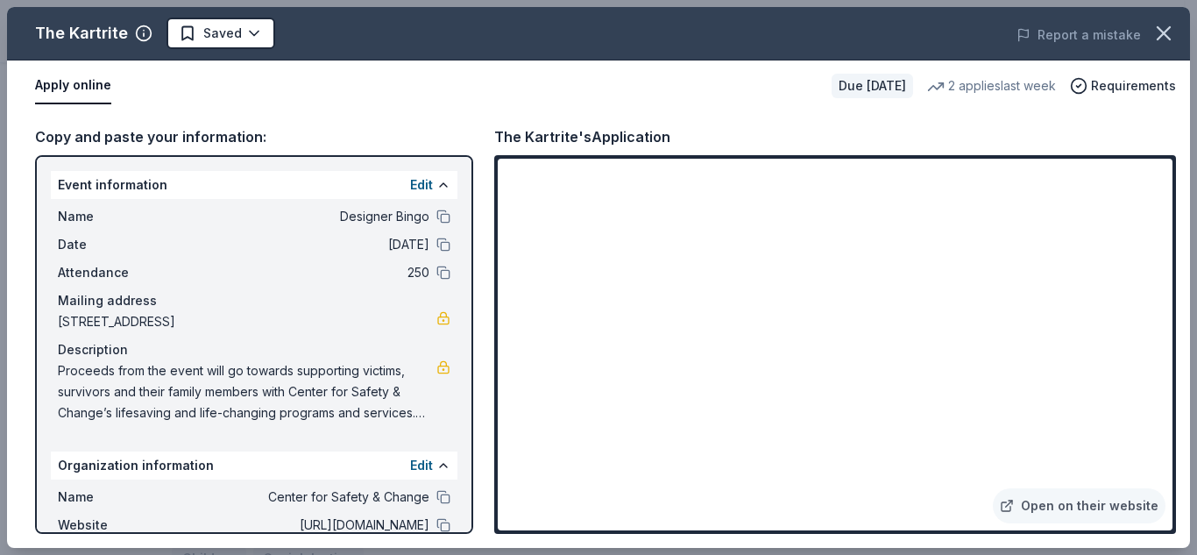
scroll to position [123, 0]
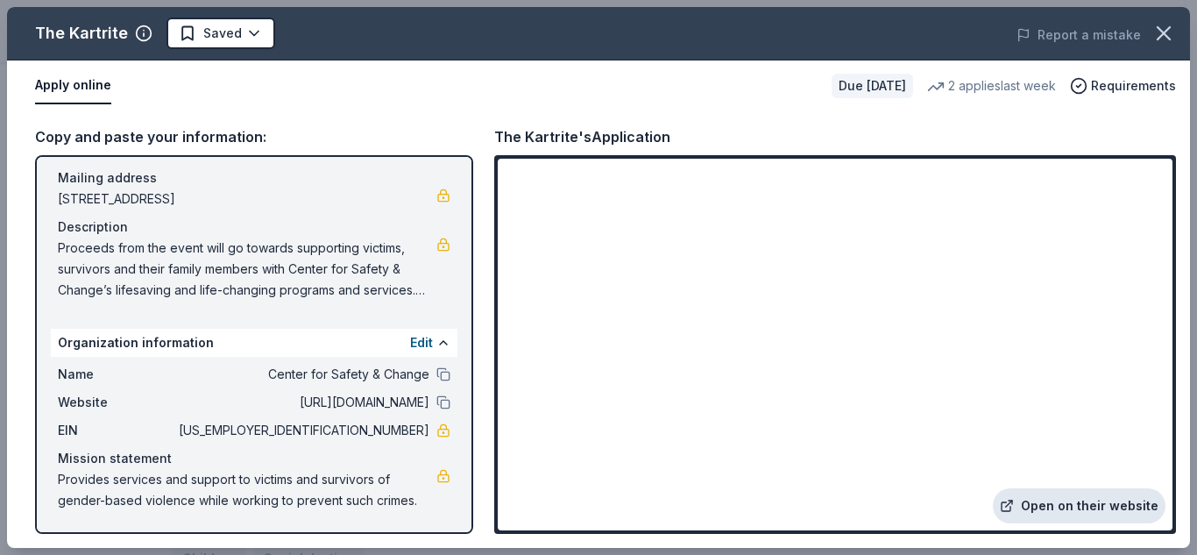
click at [1078, 521] on link "Open on their website" at bounding box center [1079, 505] width 173 height 35
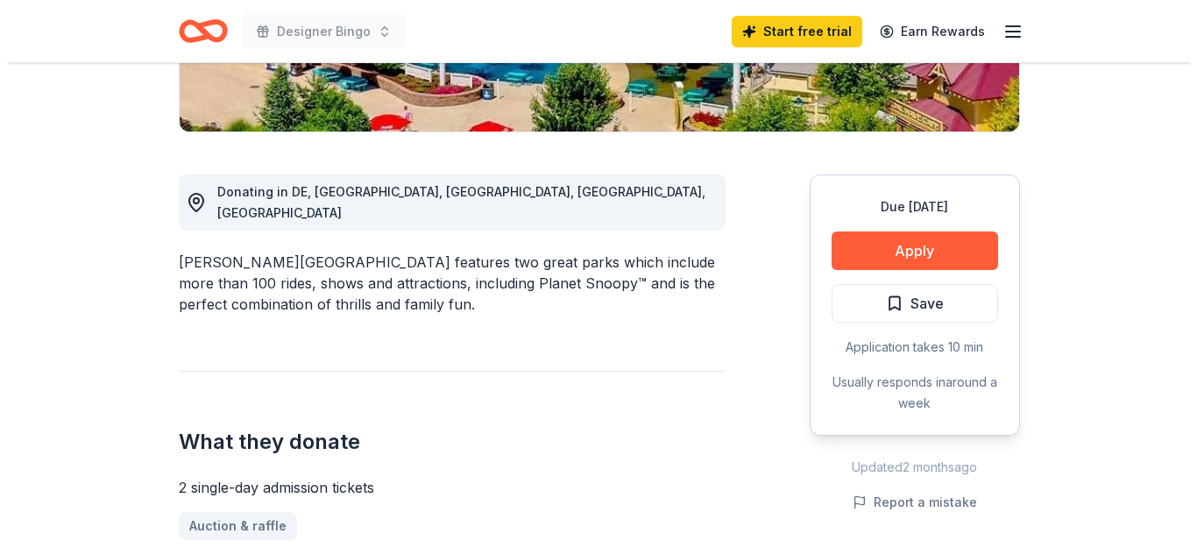
scroll to position [401, 0]
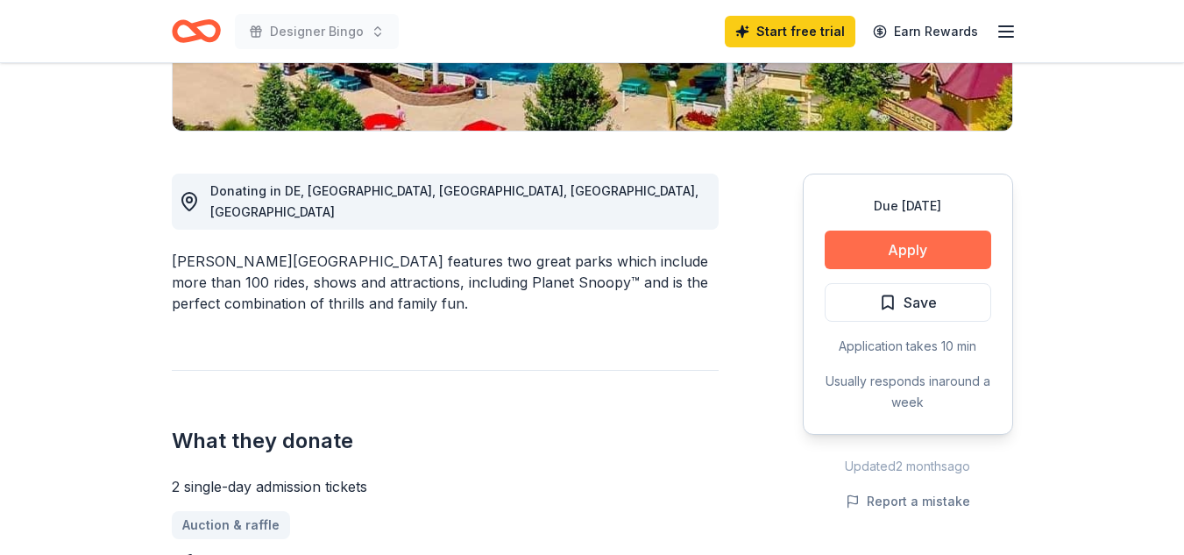
click at [837, 245] on button "Apply" at bounding box center [908, 250] width 167 height 39
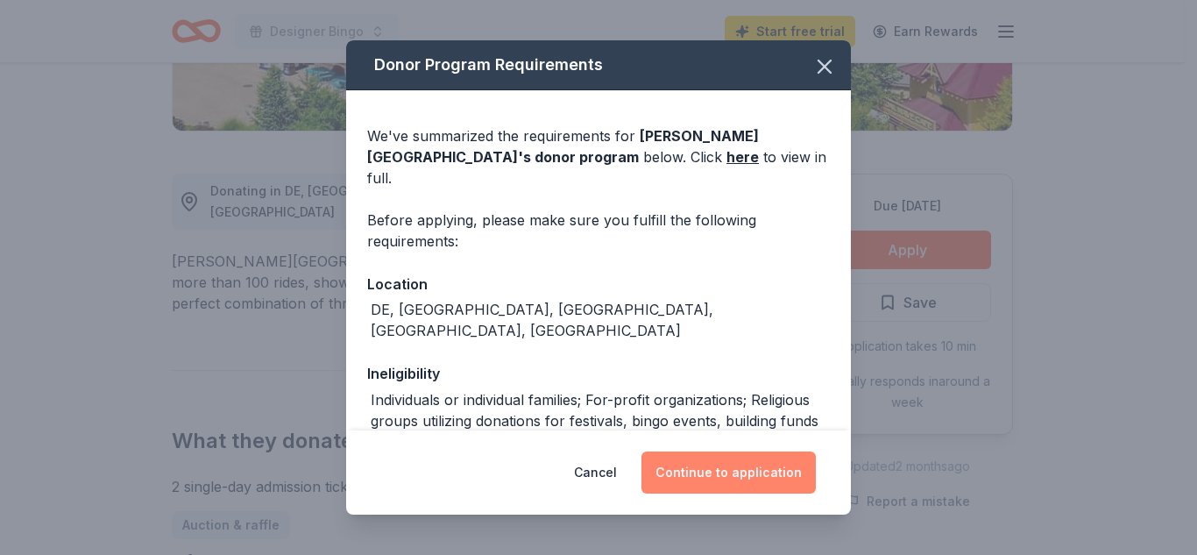
click at [776, 462] on button "Continue to application" at bounding box center [729, 472] width 174 height 42
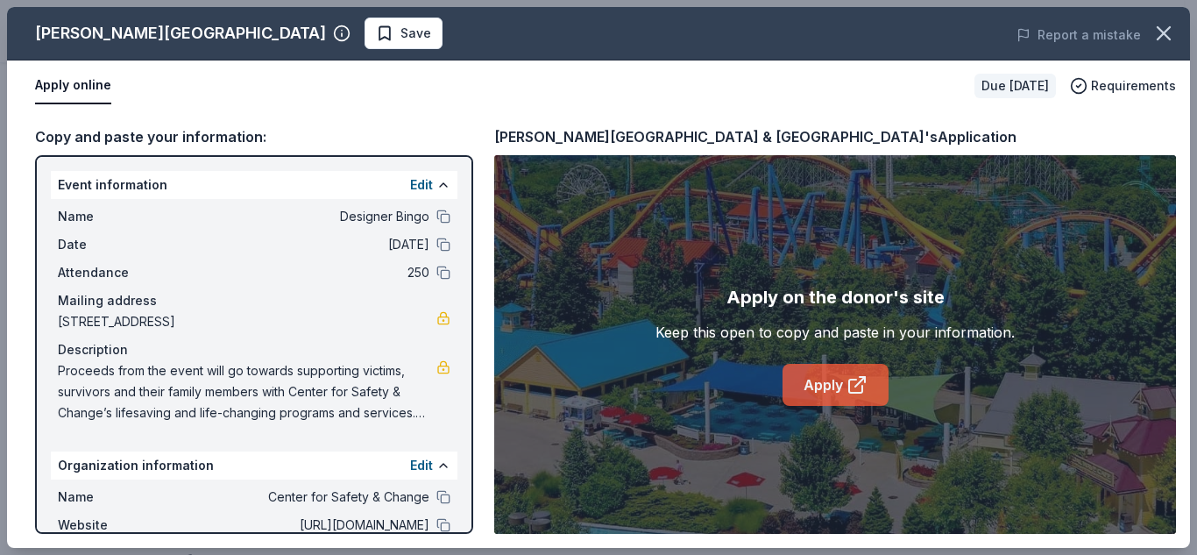
click at [807, 399] on link "Apply" at bounding box center [836, 385] width 106 height 42
